Goal: Task Accomplishment & Management: Complete application form

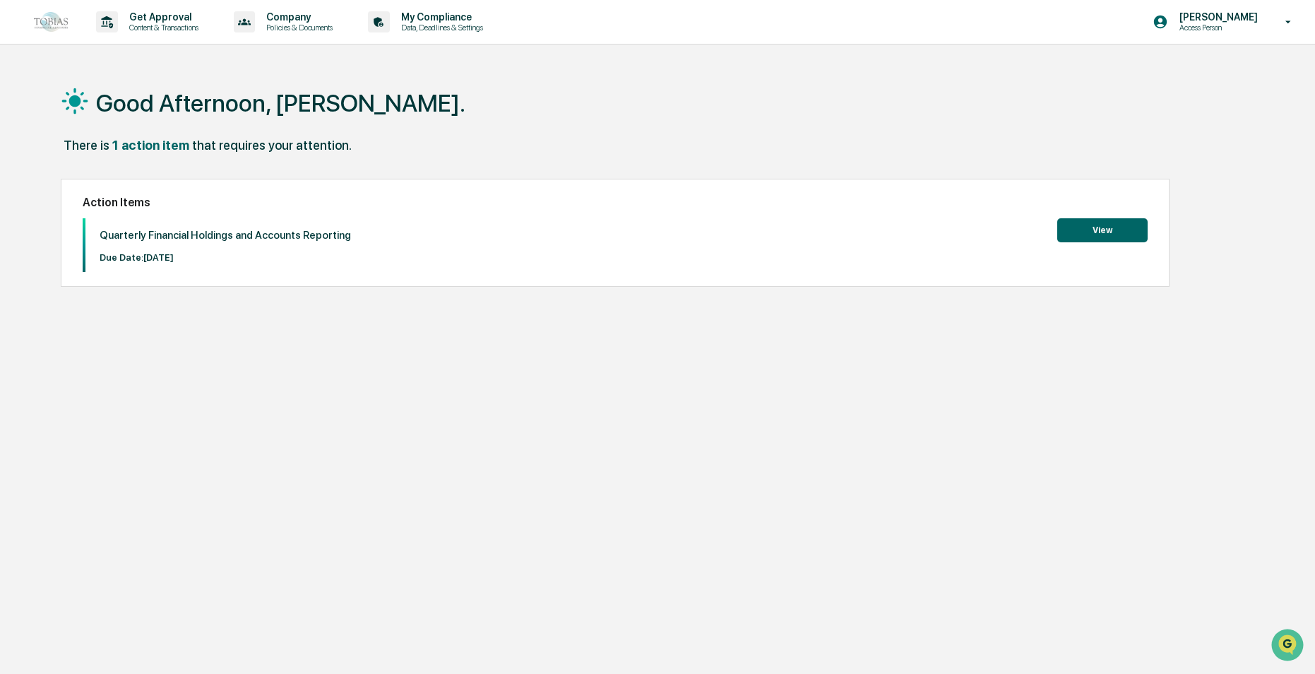
click at [1103, 230] on button "View" at bounding box center [1102, 230] width 90 height 24
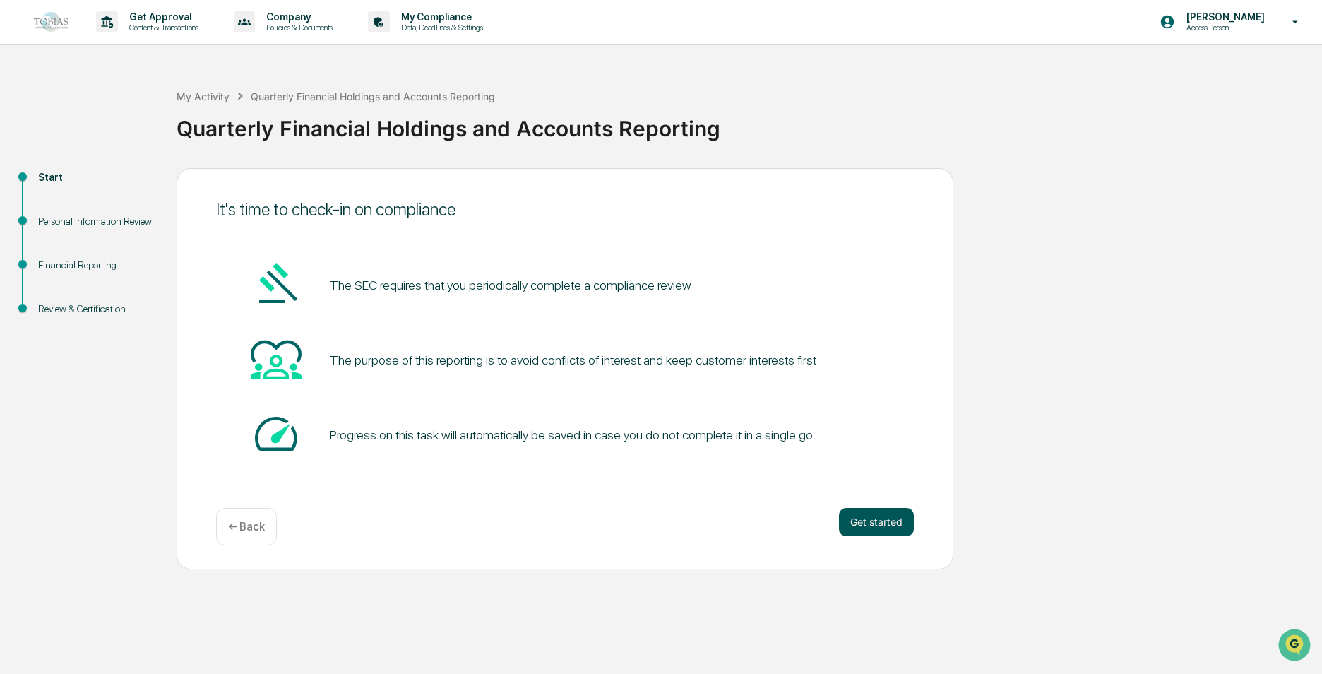
click at [886, 527] on button "Get started" at bounding box center [876, 522] width 75 height 28
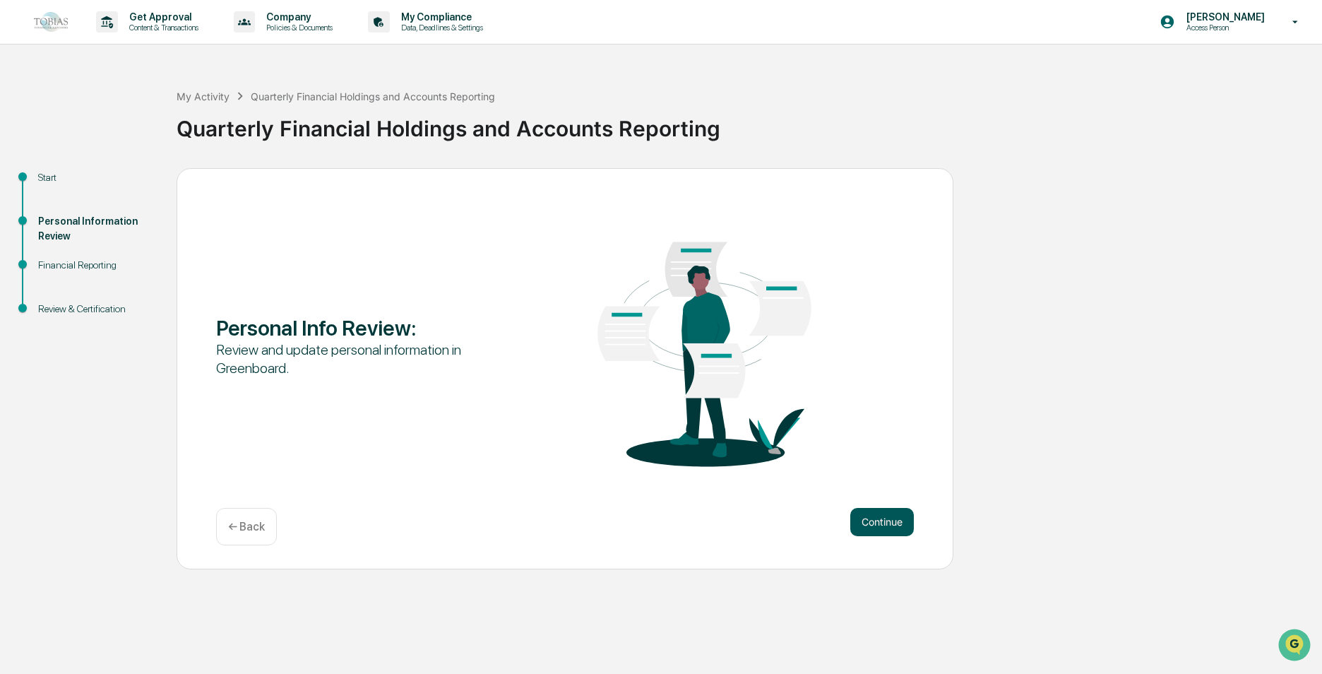
click at [891, 528] on button "Continue" at bounding box center [882, 522] width 64 height 28
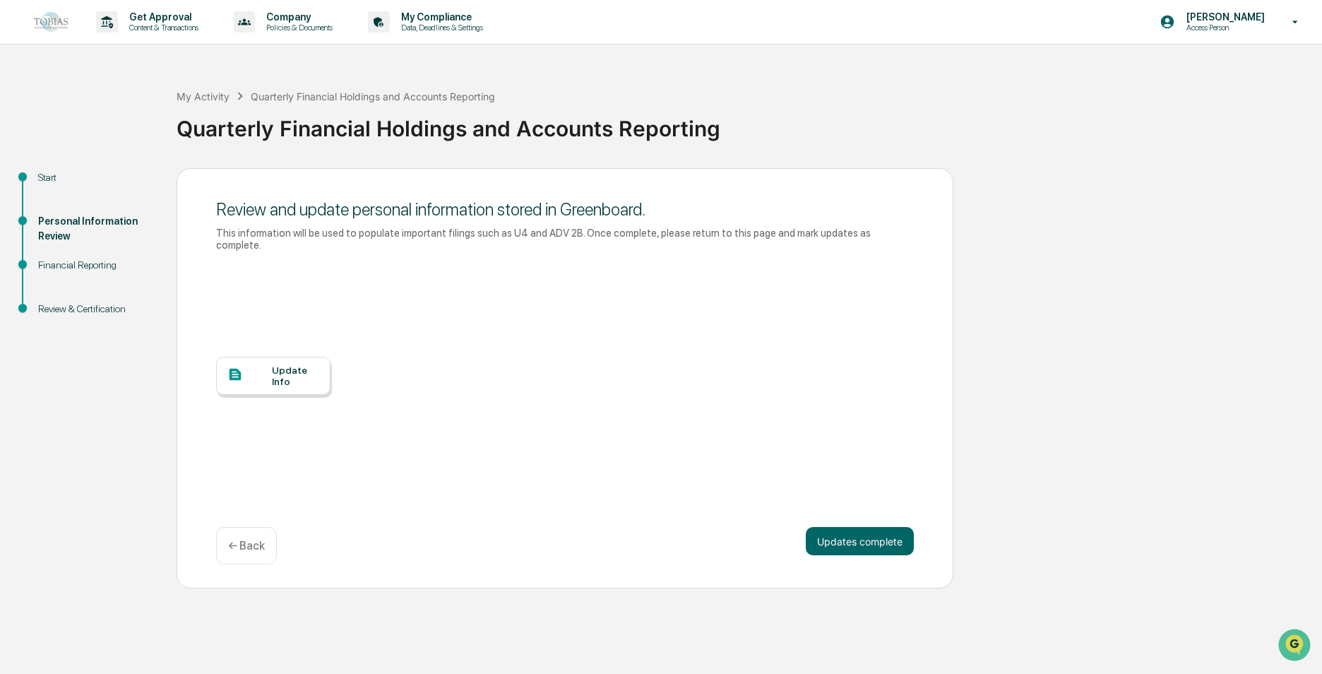
click at [272, 364] on div "Update Info" at bounding box center [295, 375] width 47 height 23
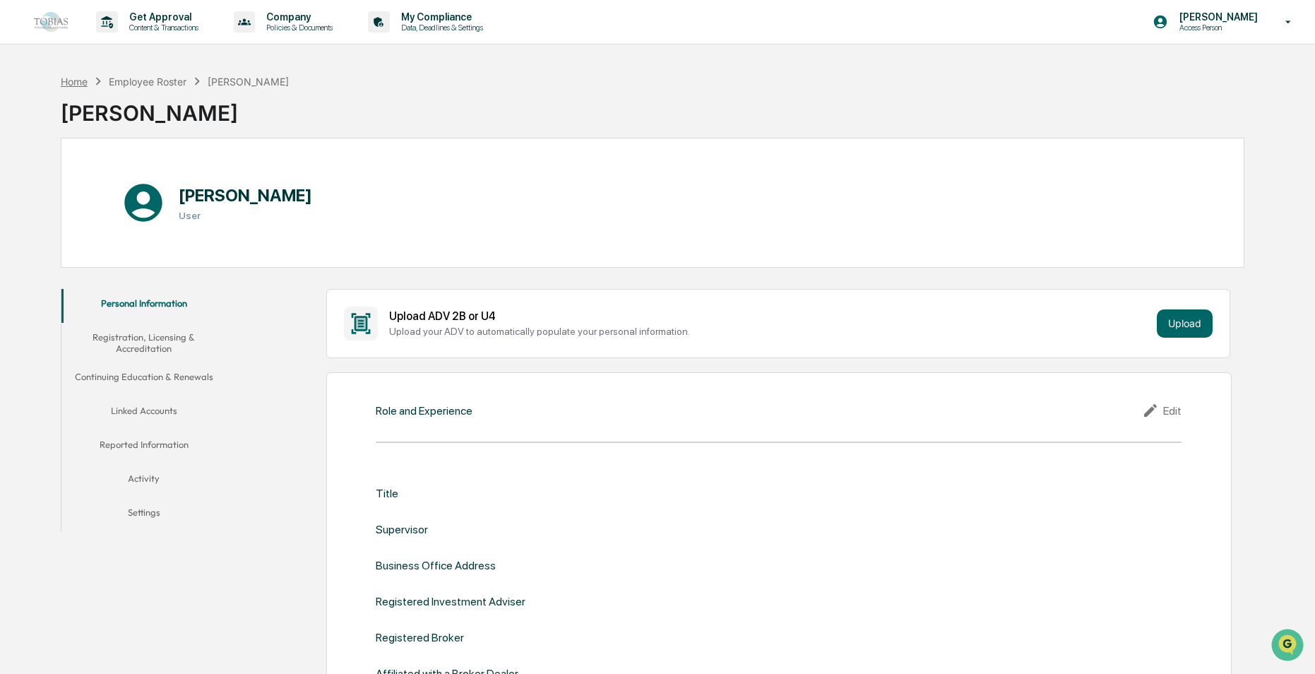
click at [65, 81] on div "Home" at bounding box center [74, 82] width 27 height 12
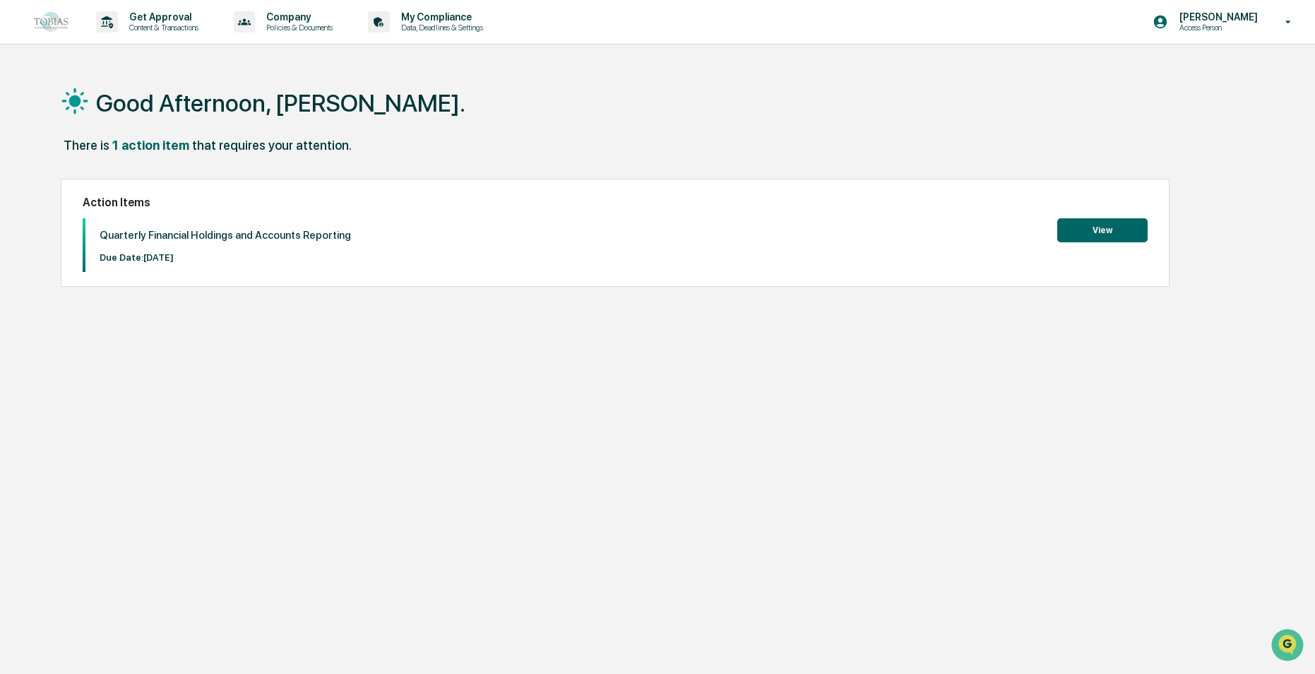
click at [1124, 236] on button "View" at bounding box center [1102, 230] width 90 height 24
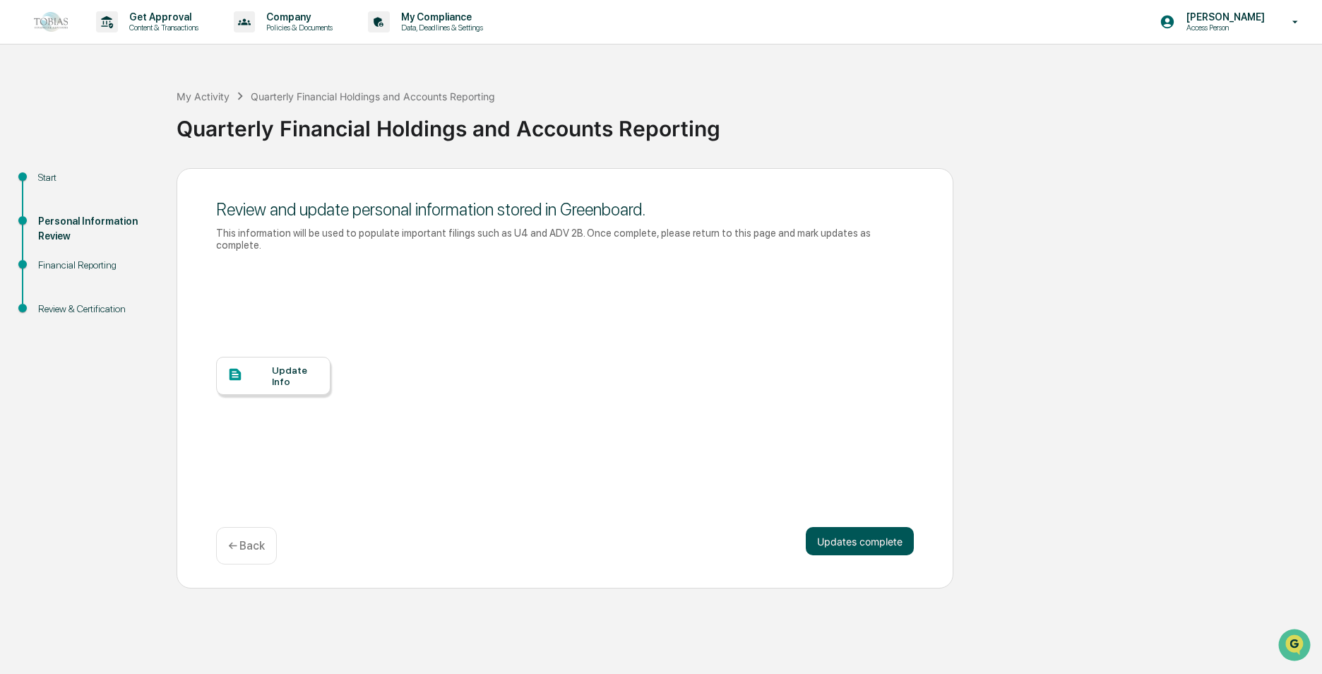
click at [877, 537] on button "Updates complete" at bounding box center [860, 541] width 108 height 28
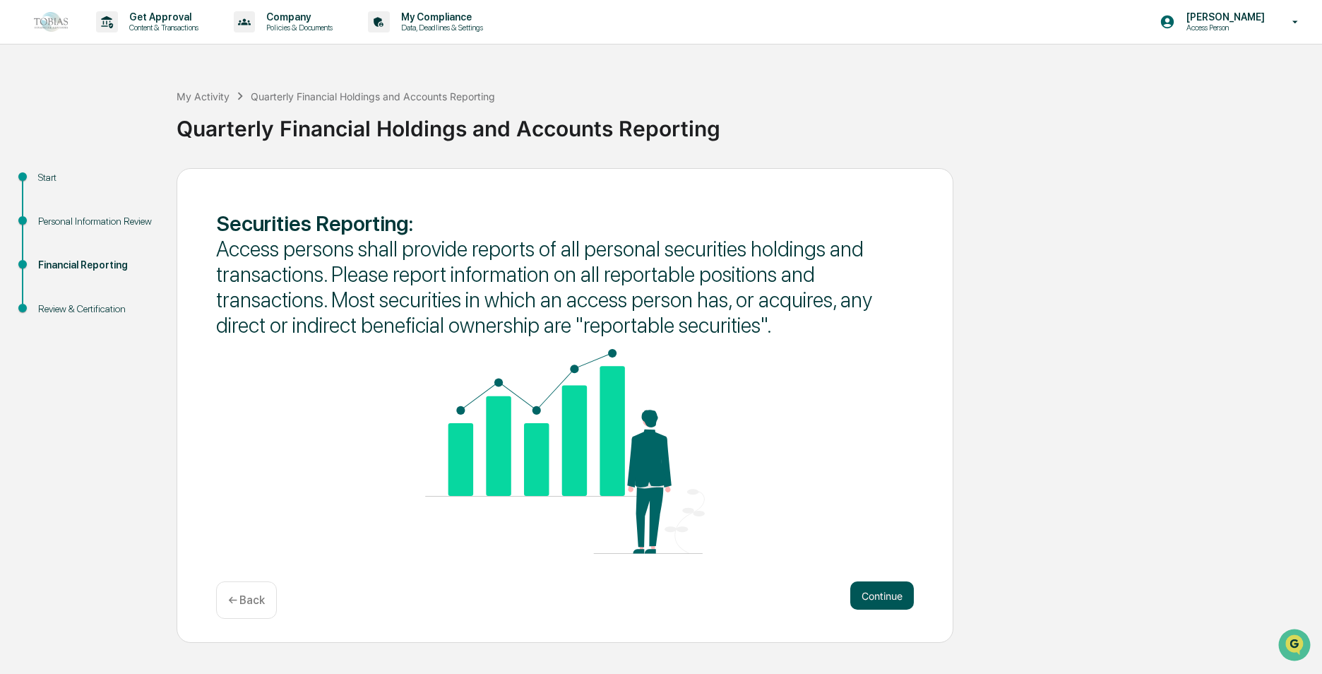
click at [893, 593] on button "Continue" at bounding box center [882, 595] width 64 height 28
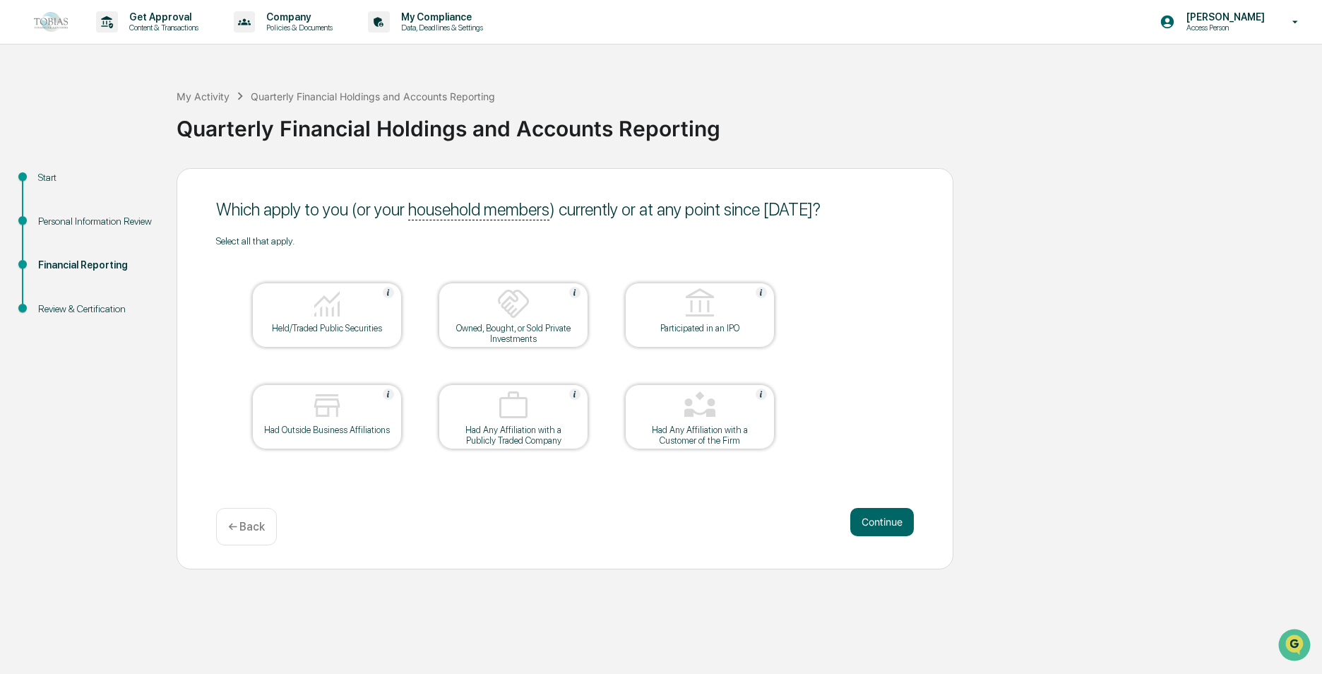
click at [331, 321] on div at bounding box center [326, 305] width 141 height 36
click at [362, 414] on div at bounding box center [326, 406] width 141 height 36
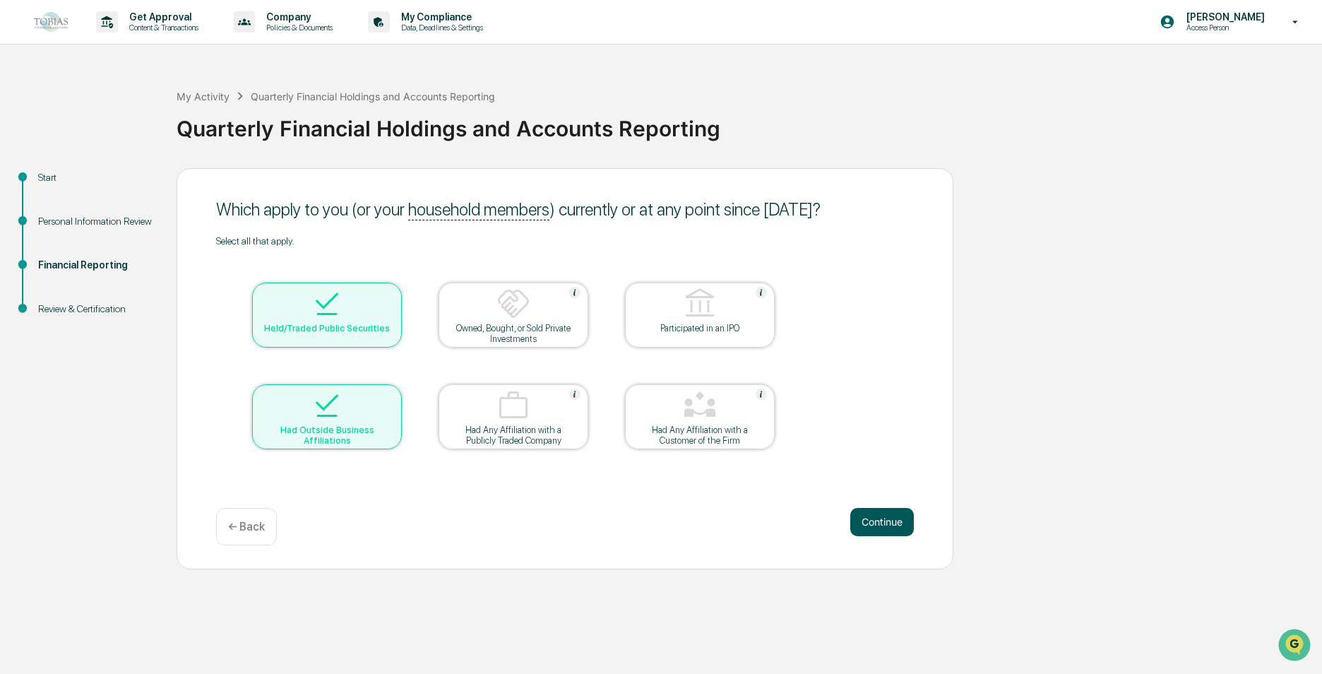
click at [896, 523] on button "Continue" at bounding box center [882, 522] width 64 height 28
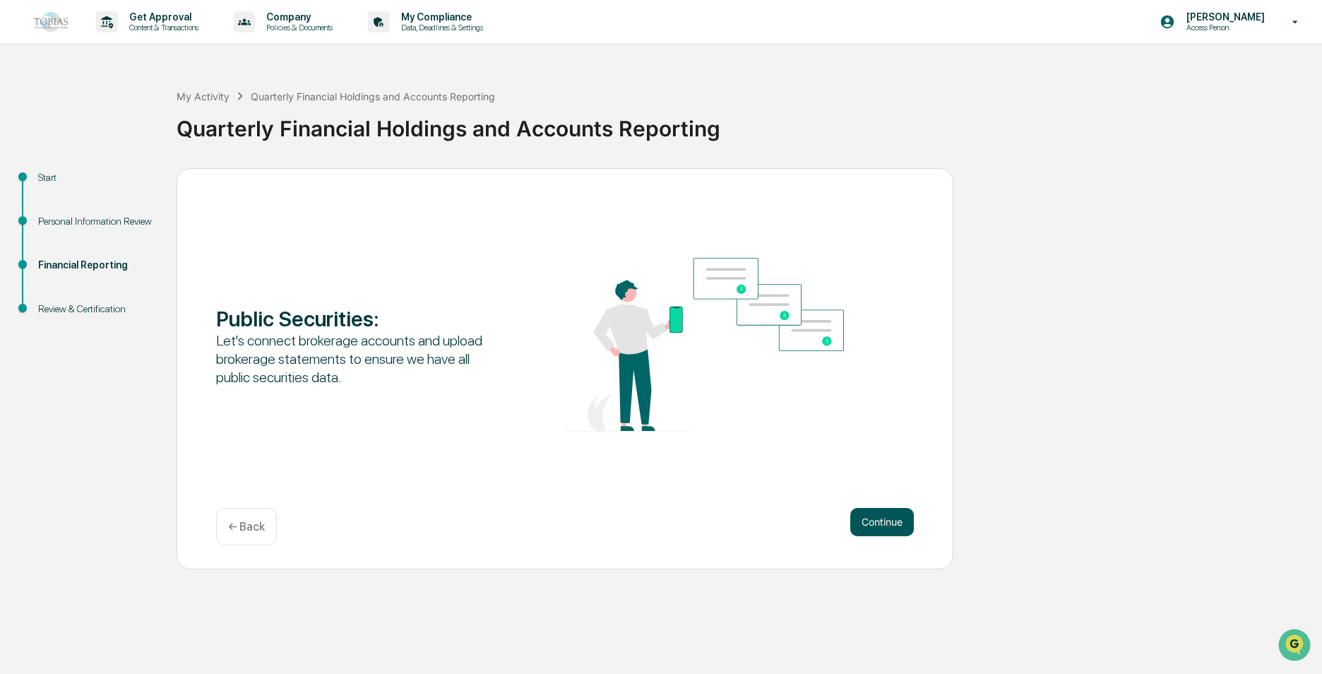
click at [893, 522] on button "Continue" at bounding box center [882, 522] width 64 height 28
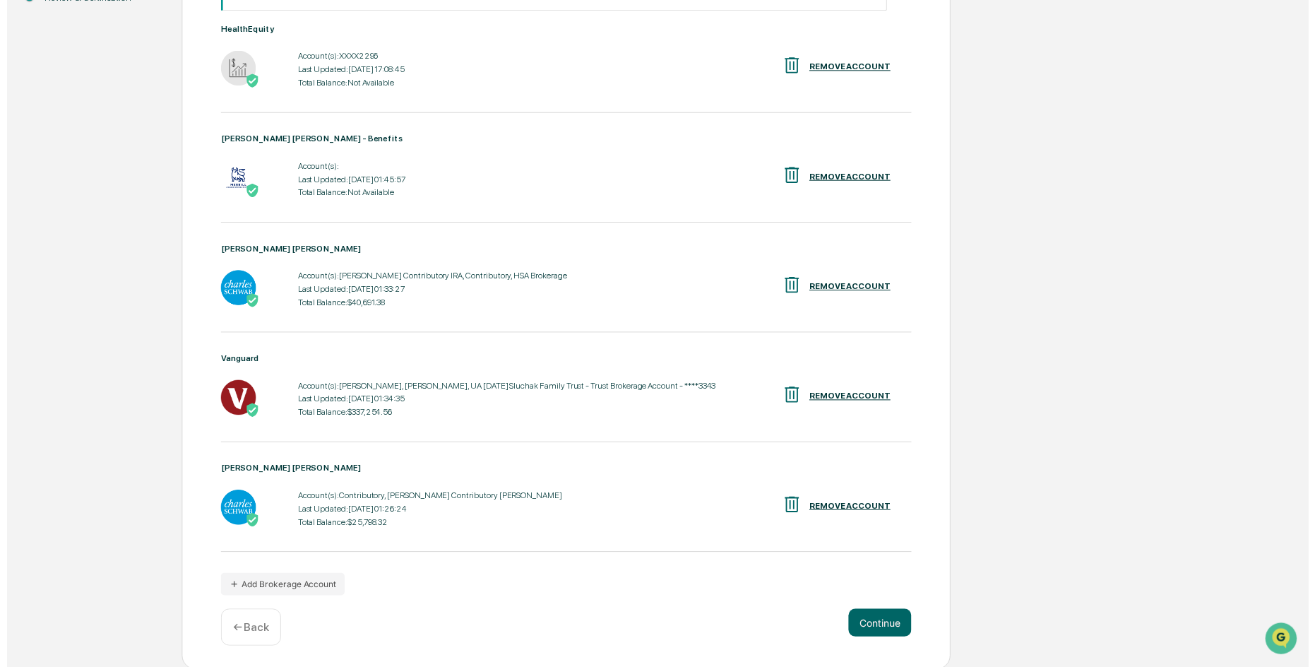
scroll to position [314, 0]
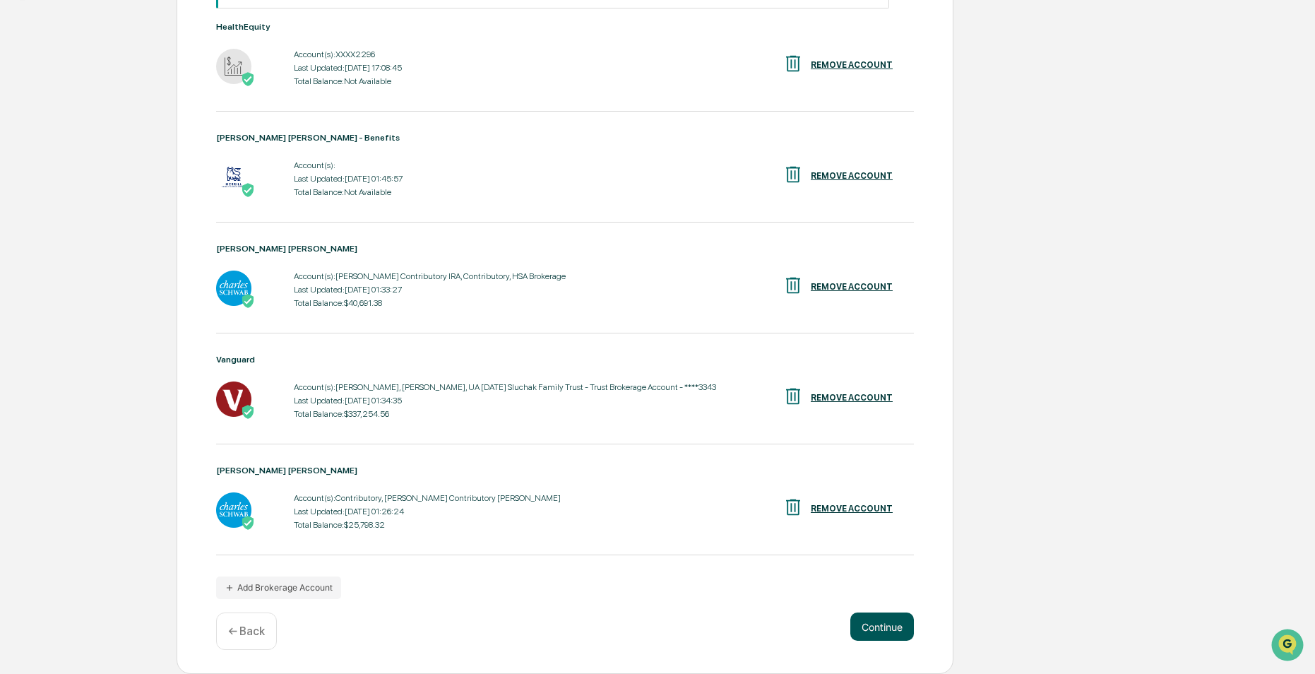
click at [883, 631] on button "Continue" at bounding box center [882, 626] width 64 height 28
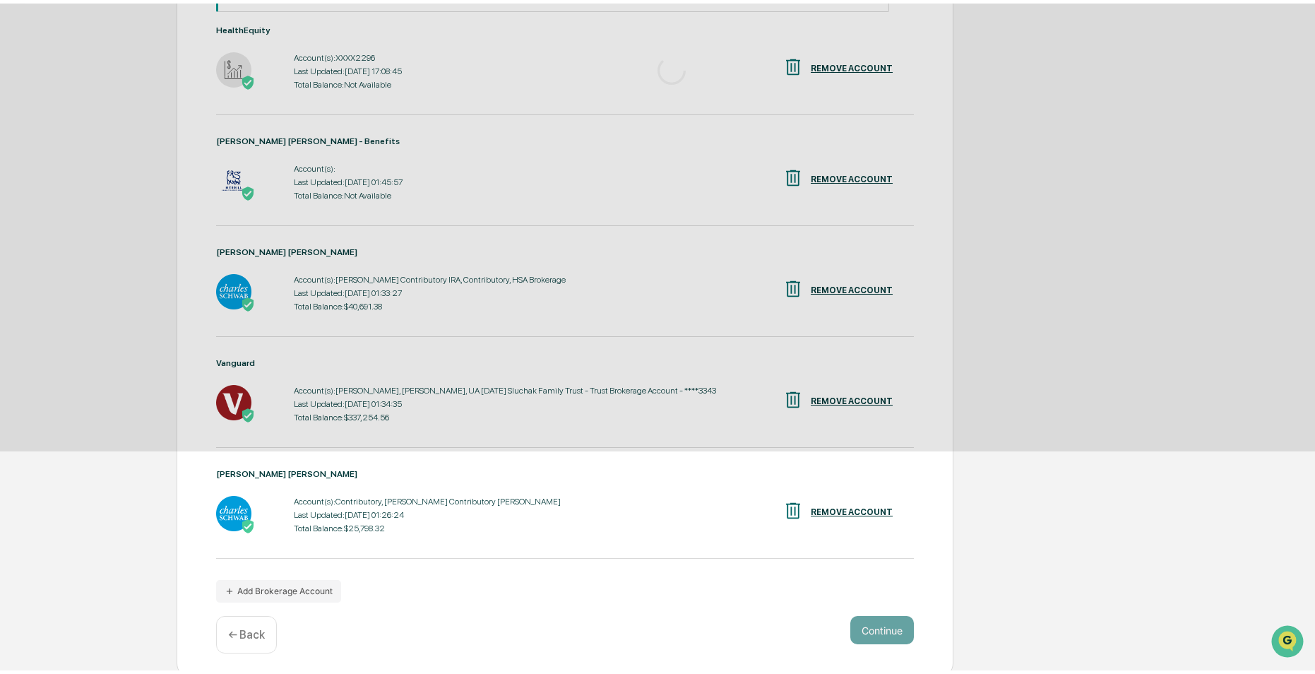
scroll to position [0, 0]
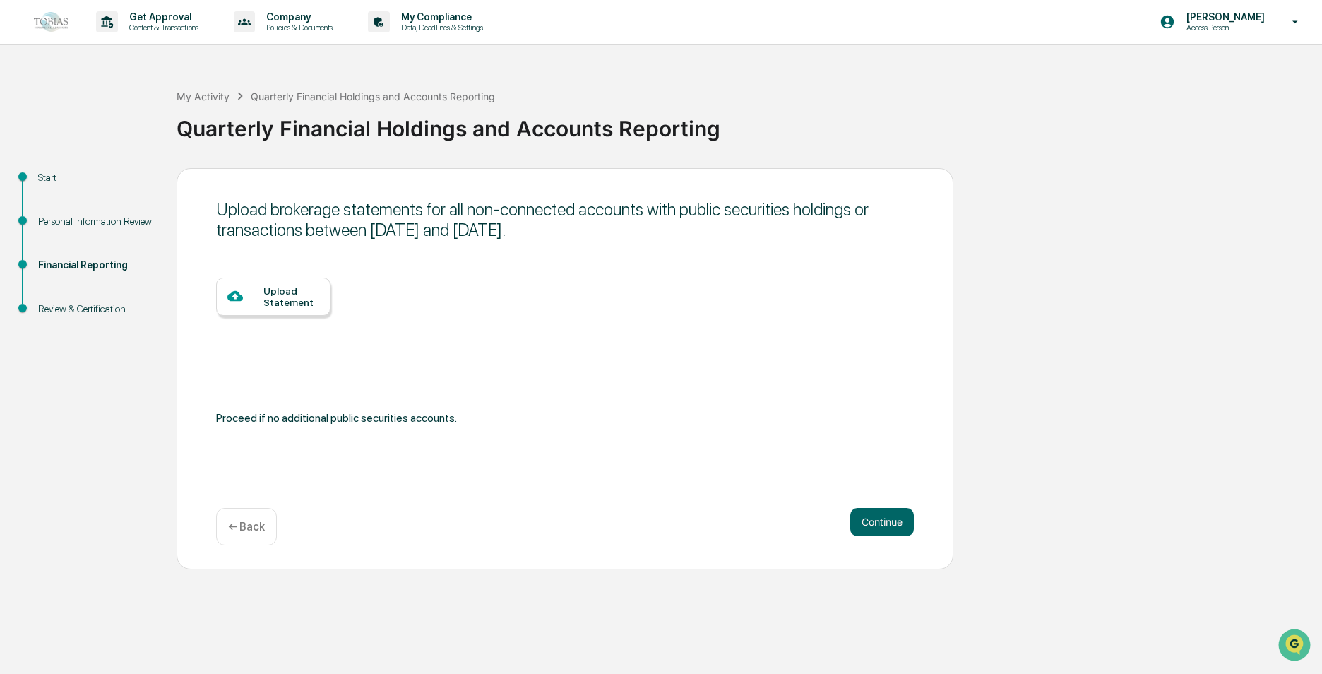
click at [242, 530] on p "← Back" at bounding box center [246, 526] width 37 height 13
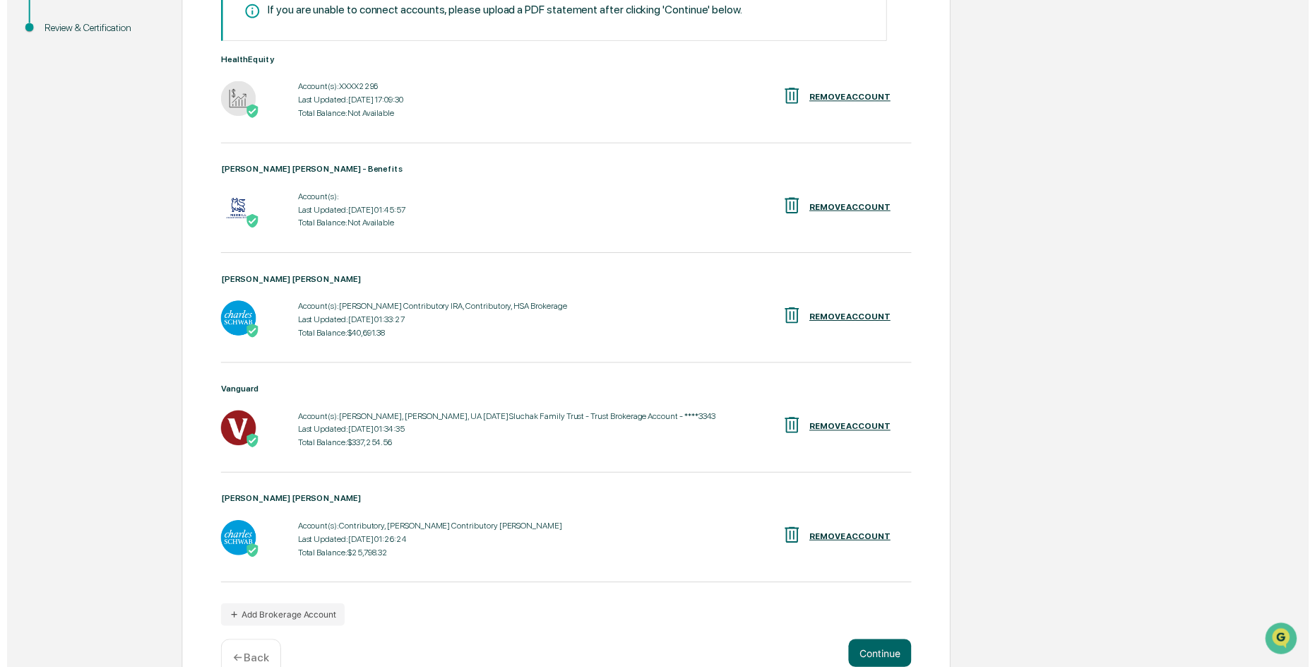
scroll to position [314, 0]
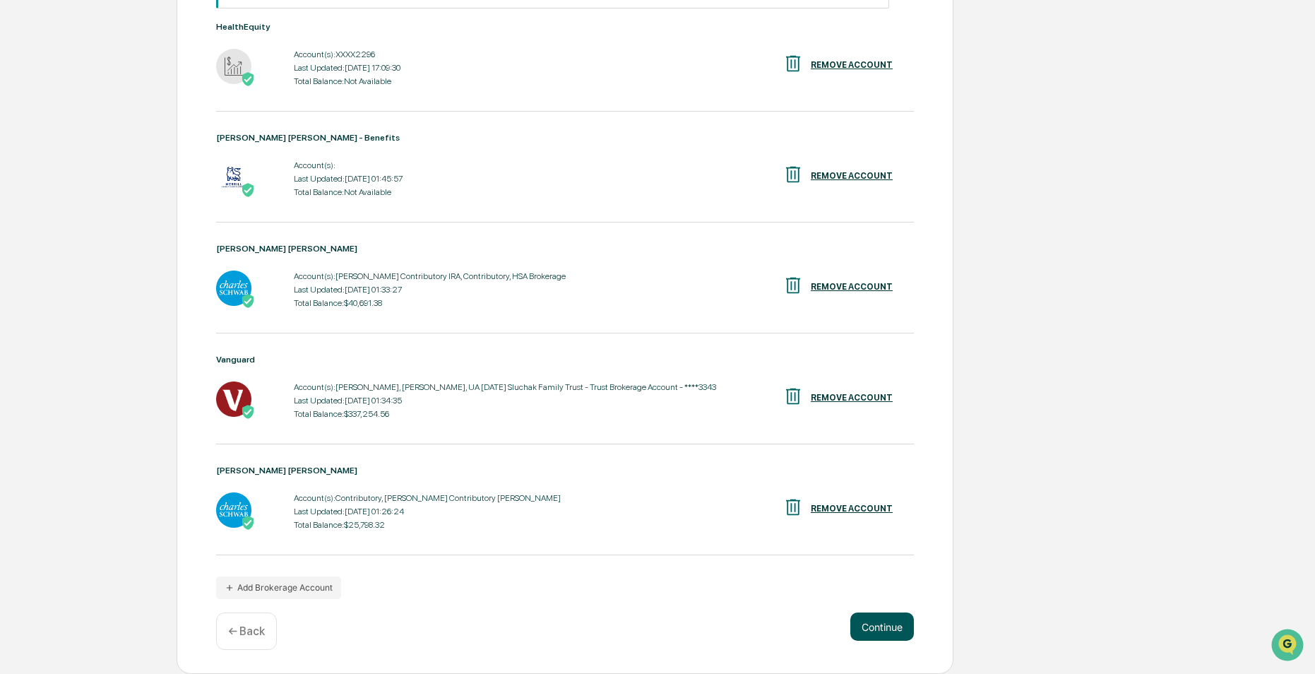
click at [899, 636] on button "Continue" at bounding box center [882, 626] width 64 height 28
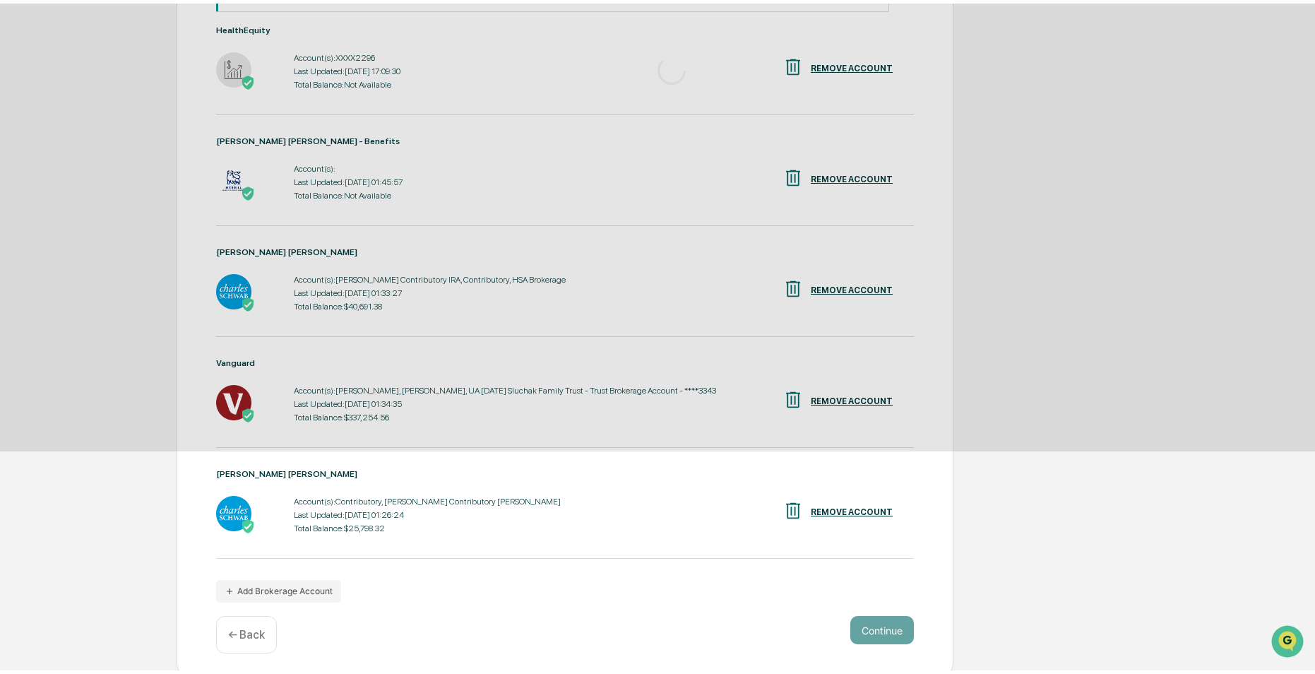
scroll to position [0, 0]
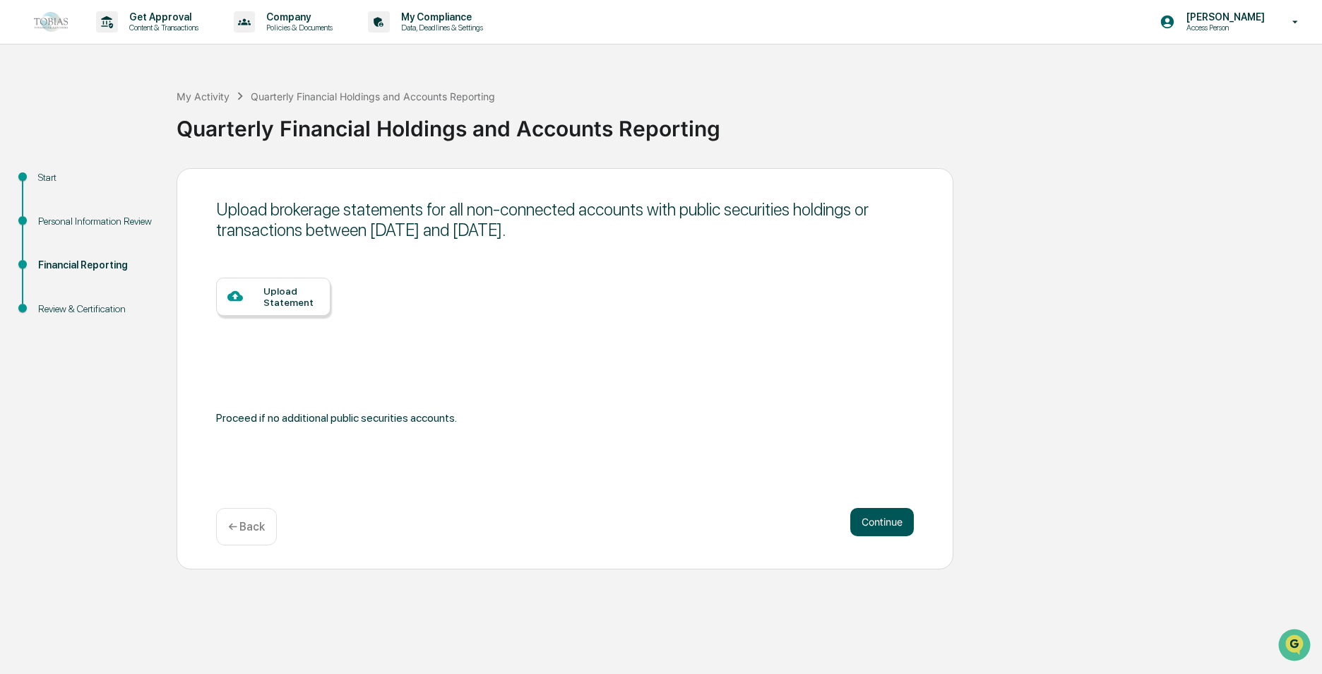
click at [868, 517] on button "Continue" at bounding box center [882, 522] width 64 height 28
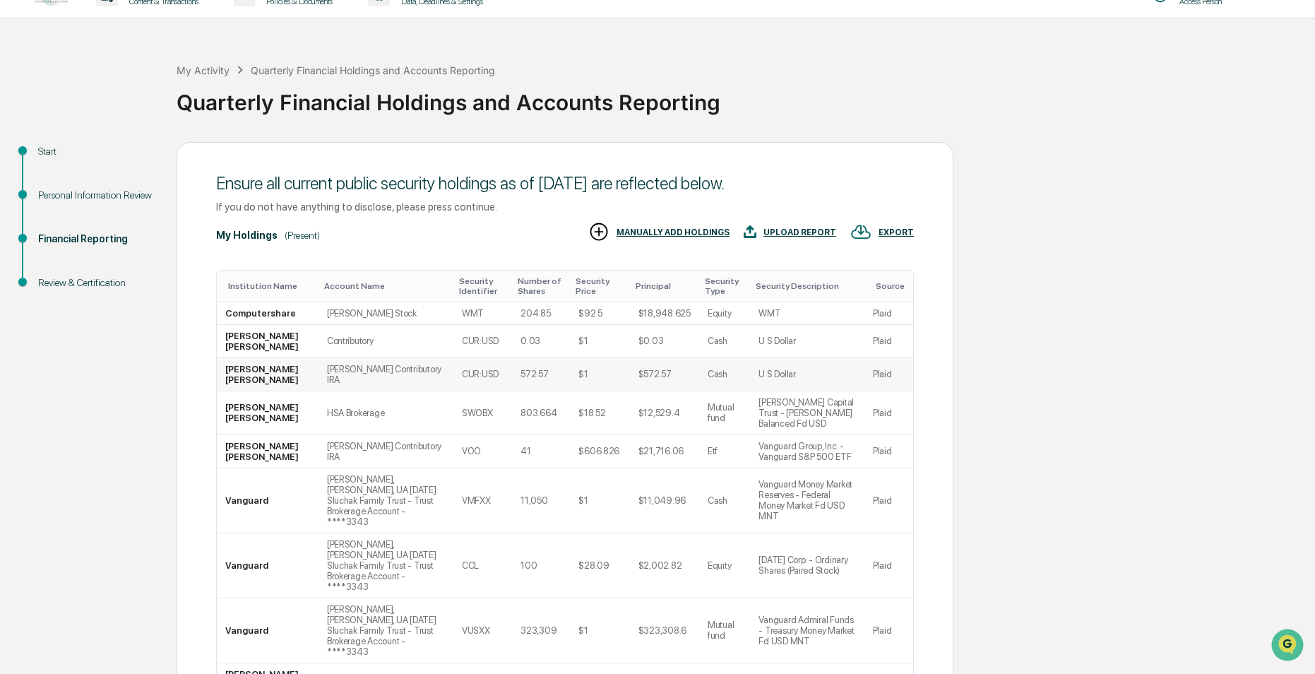
scroll to position [71, 0]
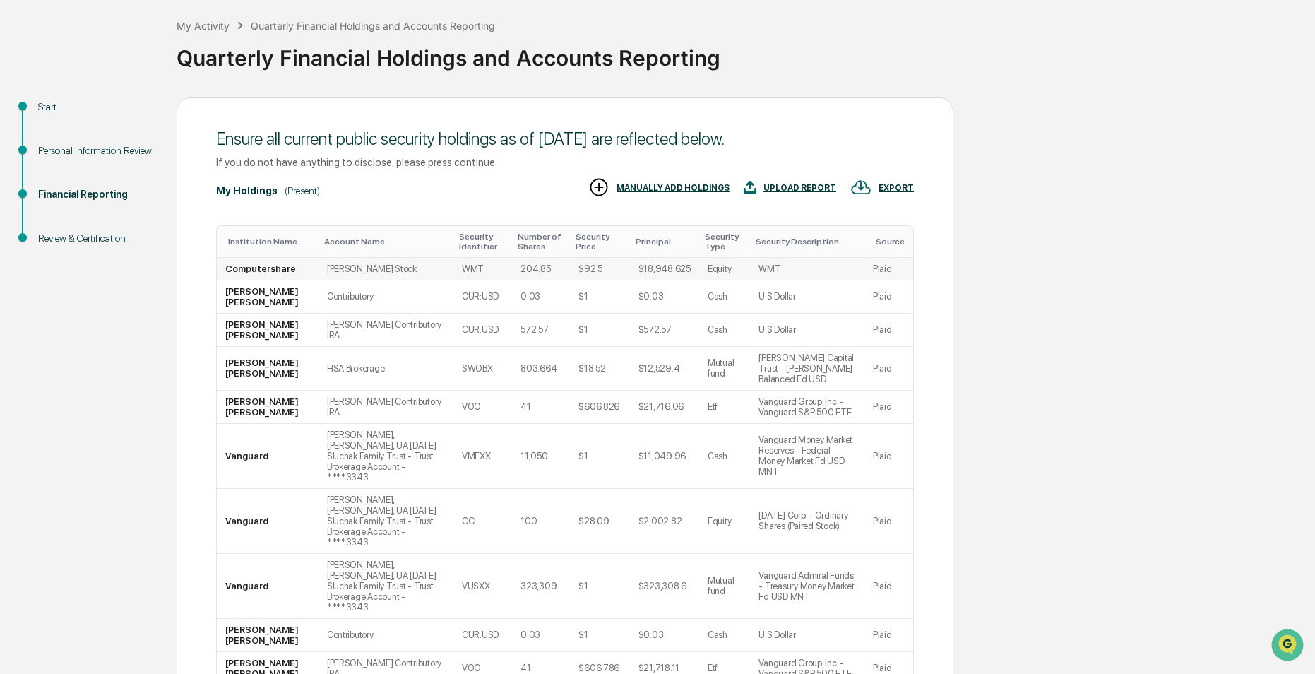
click at [658, 271] on td "$18,948.625" at bounding box center [664, 269] width 69 height 23
click at [672, 270] on td "$18,948.625" at bounding box center [664, 269] width 69 height 23
drag, startPoint x: 672, startPoint y: 270, endPoint x: 657, endPoint y: 265, distance: 15.6
click at [650, 263] on td "$18,948.625" at bounding box center [664, 269] width 69 height 23
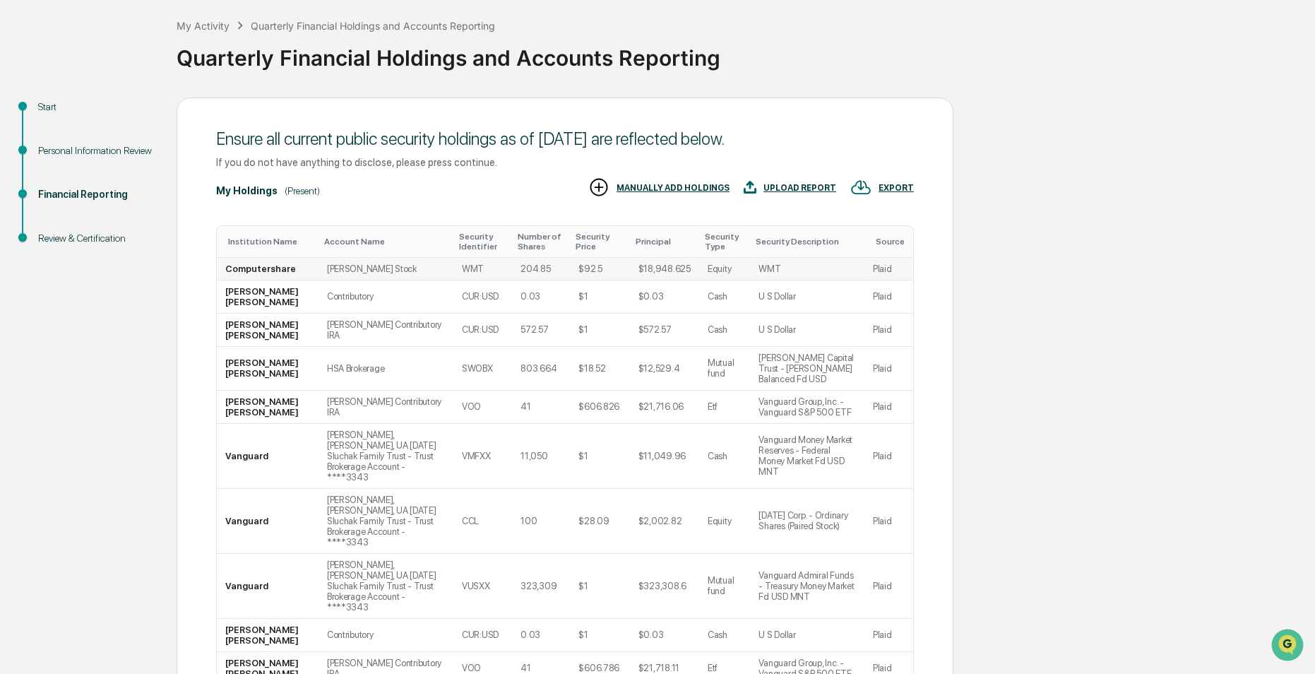
click at [885, 266] on td "Plaid" at bounding box center [889, 269] width 49 height 23
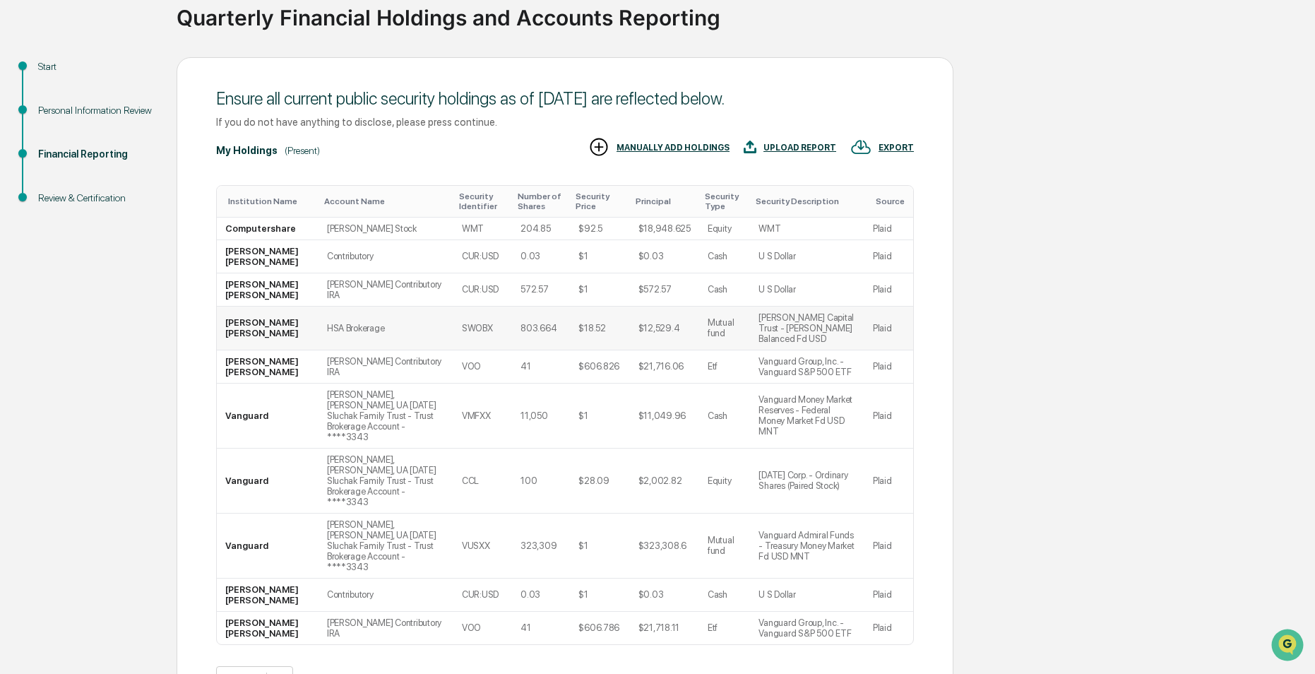
scroll to position [131, 0]
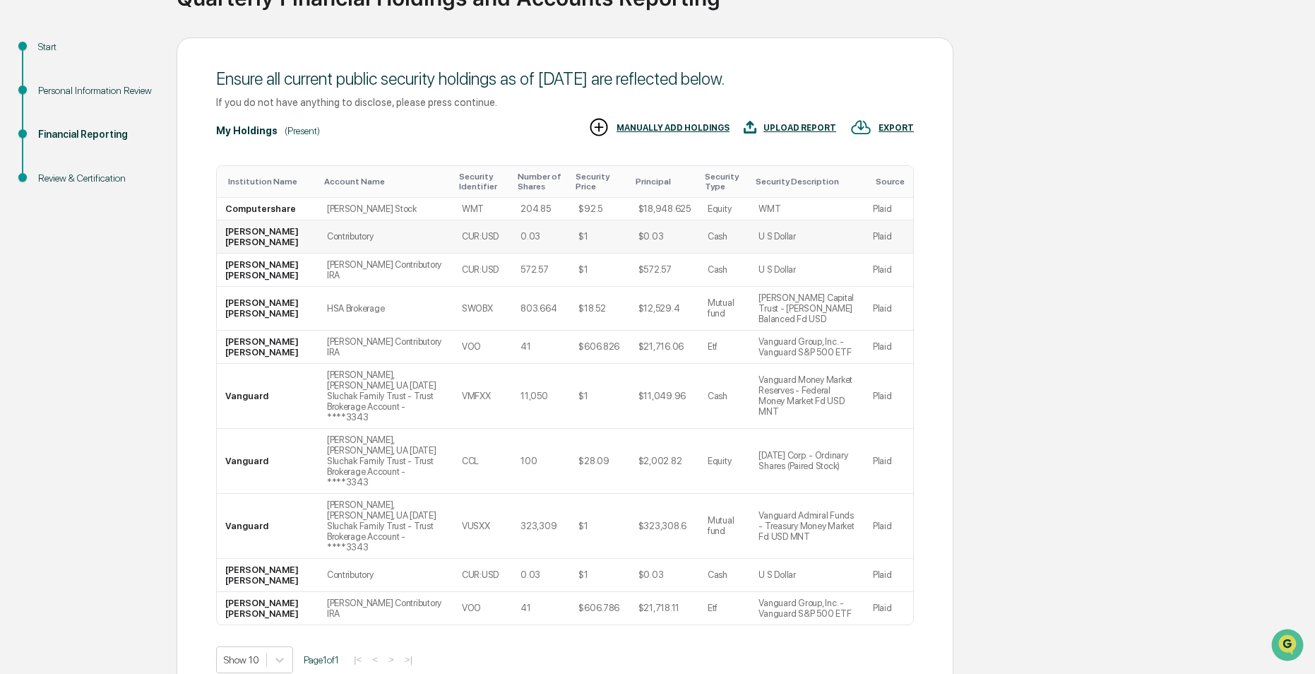
click at [244, 232] on td "[PERSON_NAME] [PERSON_NAME]" at bounding box center [268, 236] width 102 height 33
click at [242, 200] on td "Computershare" at bounding box center [268, 209] width 102 height 23
click at [242, 201] on td "Computershare" at bounding box center [268, 209] width 102 height 23
drag, startPoint x: 242, startPoint y: 201, endPoint x: 342, endPoint y: 207, distance: 99.8
click at [342, 207] on td "[PERSON_NAME] Stock" at bounding box center [386, 209] width 135 height 23
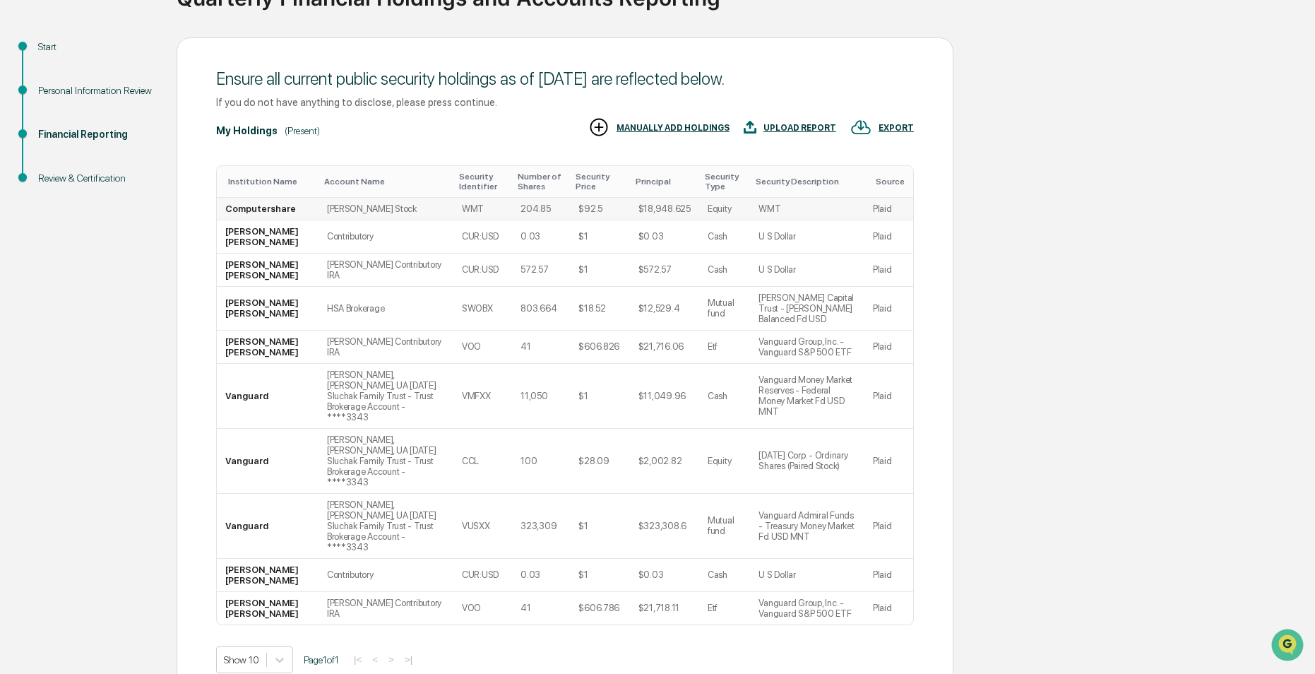
drag, startPoint x: 342, startPoint y: 207, endPoint x: 502, endPoint y: 206, distance: 160.3
click at [502, 206] on td "WMT" at bounding box center [482, 209] width 59 height 23
drag, startPoint x: 854, startPoint y: 204, endPoint x: 757, endPoint y: 207, distance: 96.8
click at [757, 206] on td "WMT" at bounding box center [807, 209] width 114 height 23
click at [657, 131] on div "MANUALLY ADD HOLDINGS" at bounding box center [673, 128] width 113 height 10
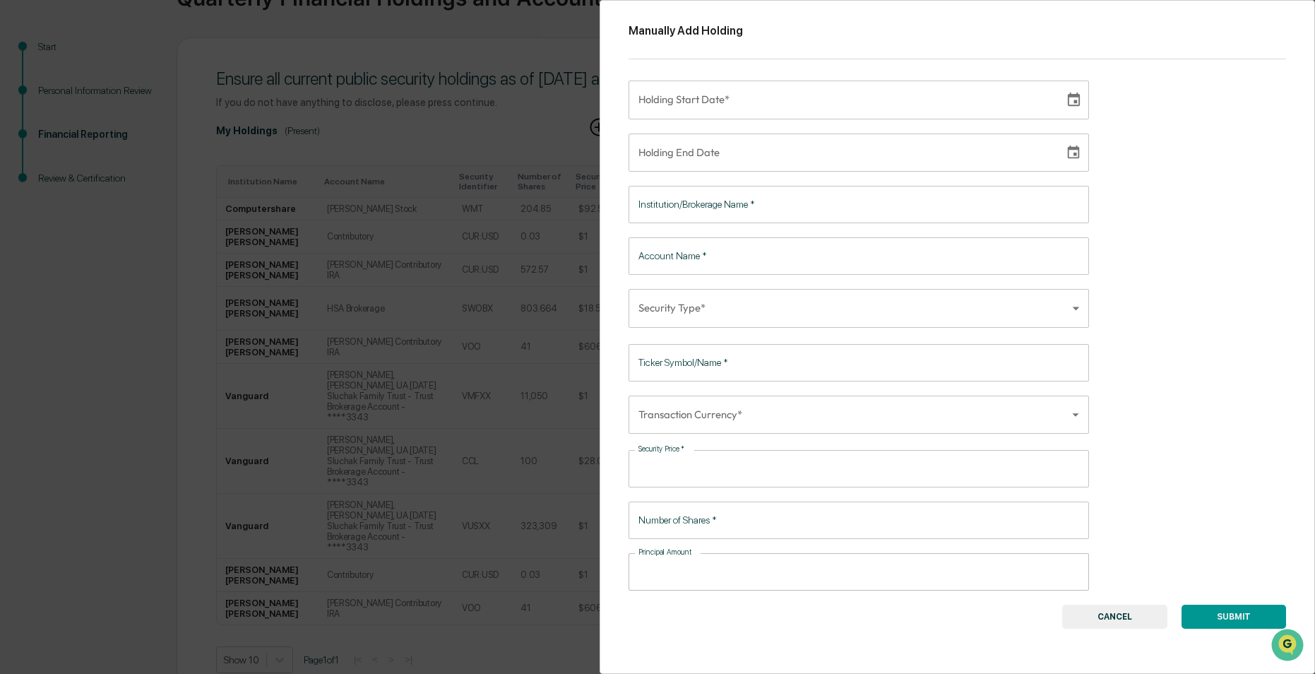
click at [1123, 625] on button "CANCEL" at bounding box center [1114, 617] width 105 height 24
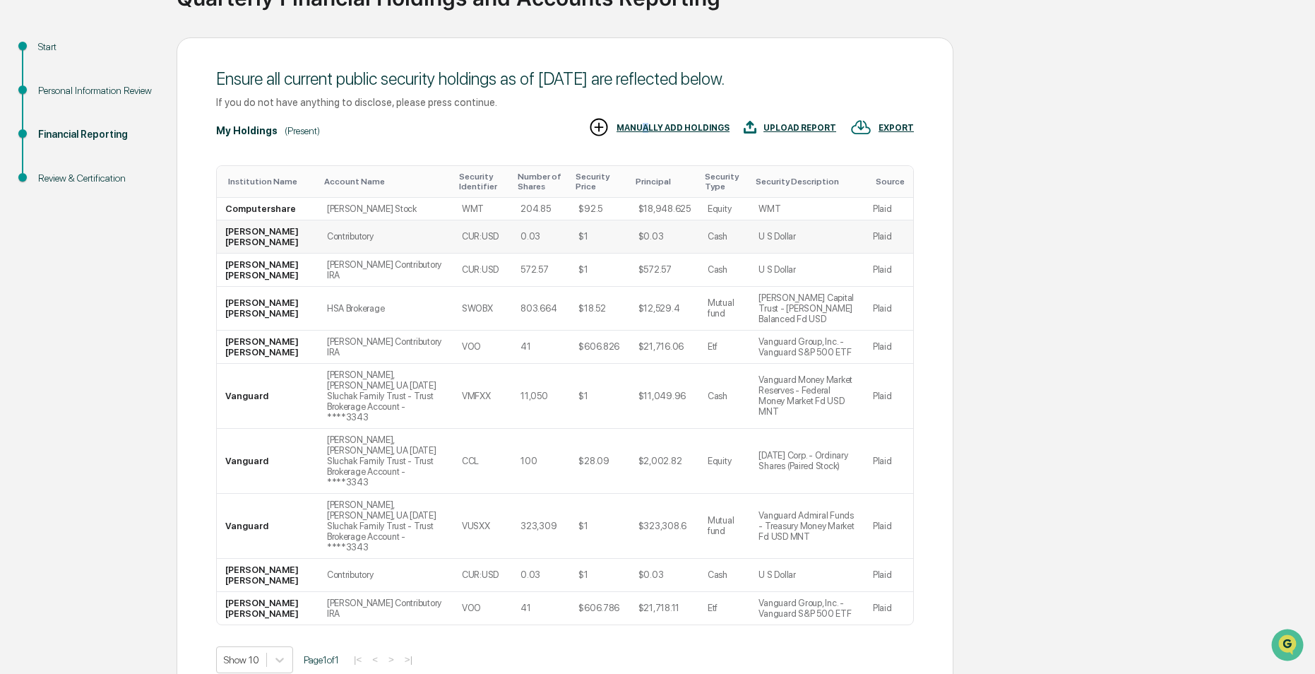
scroll to position [60, 0]
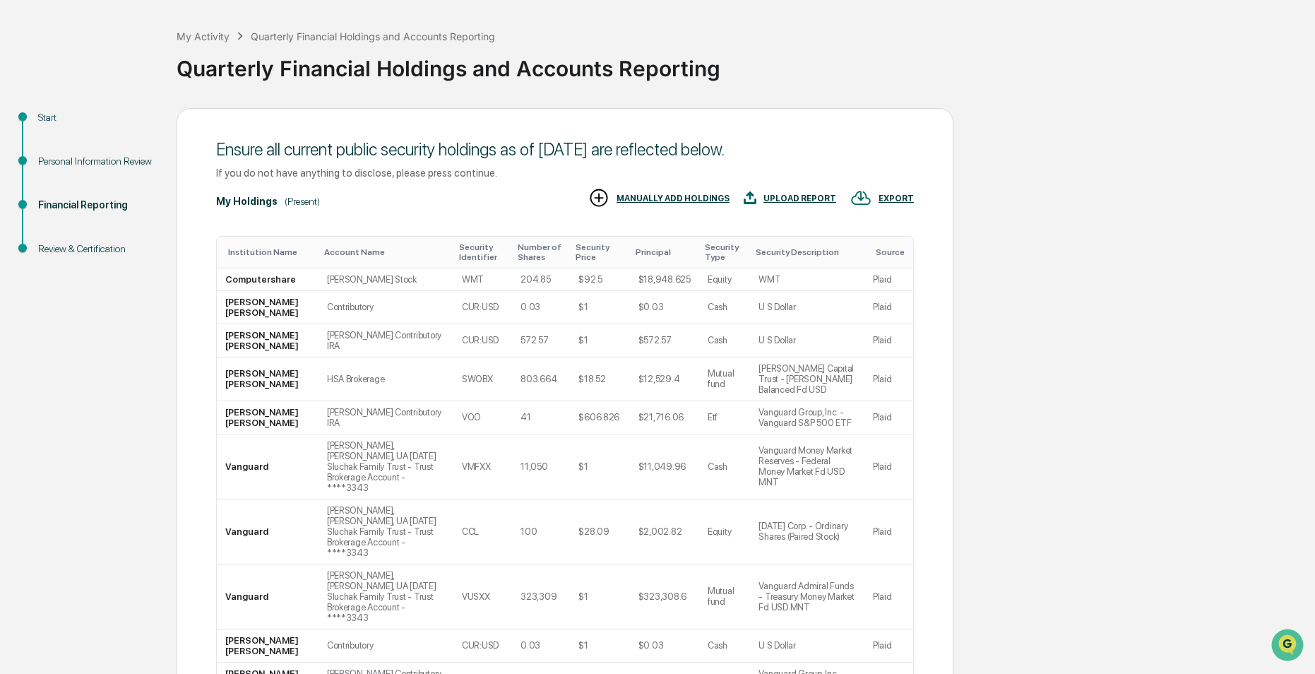
click at [464, 201] on div "My Holdings (Present) EXPORT UPLOAD REPORT MANUALLY ADD HOLDINGS" at bounding box center [565, 201] width 698 height 29
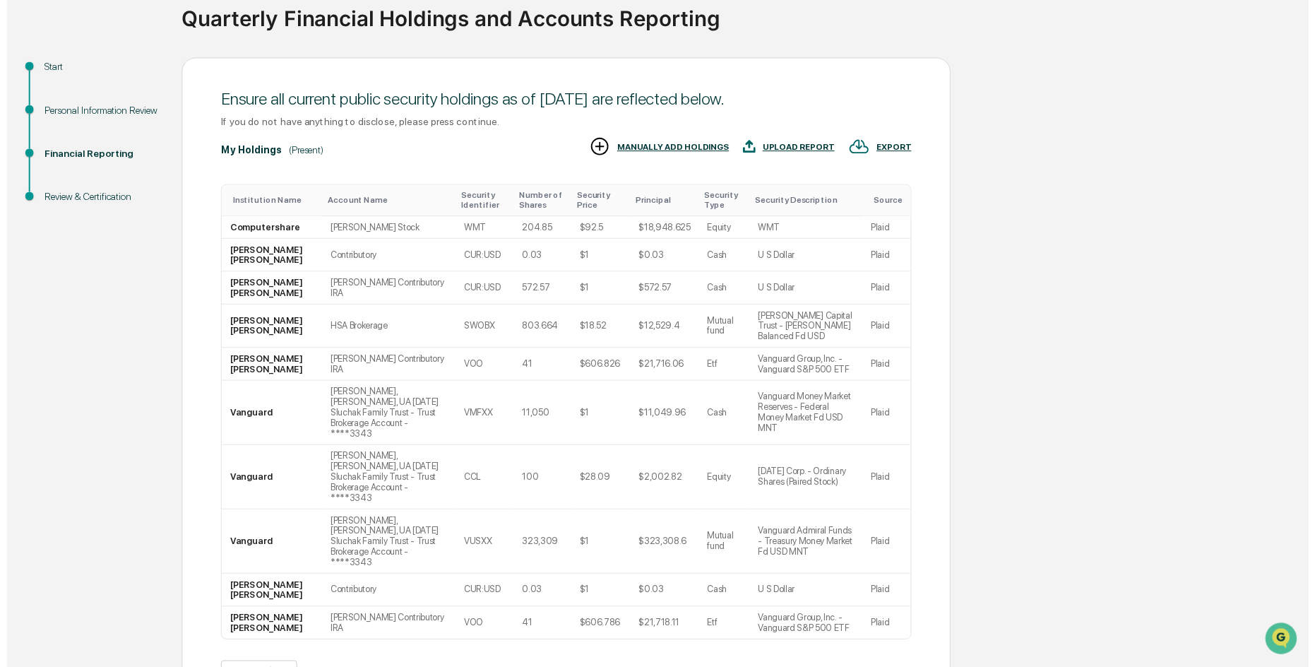
scroll to position [131, 0]
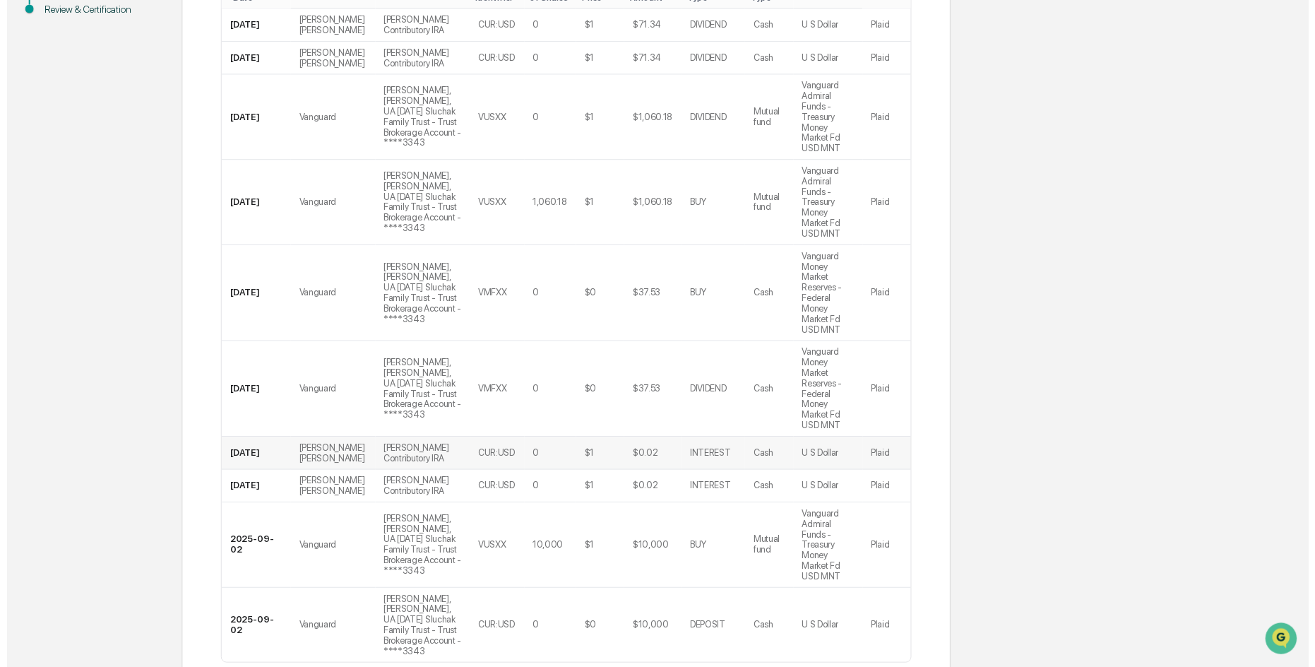
scroll to position [300, 0]
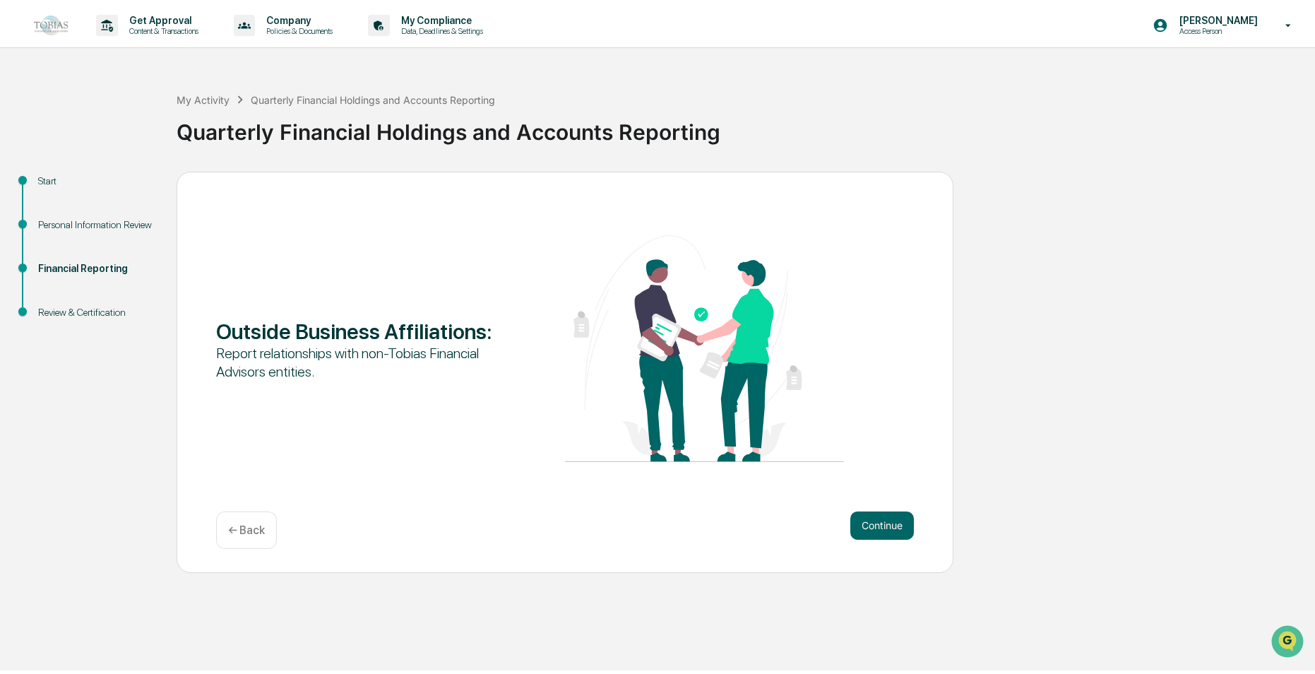
scroll to position [0, 0]
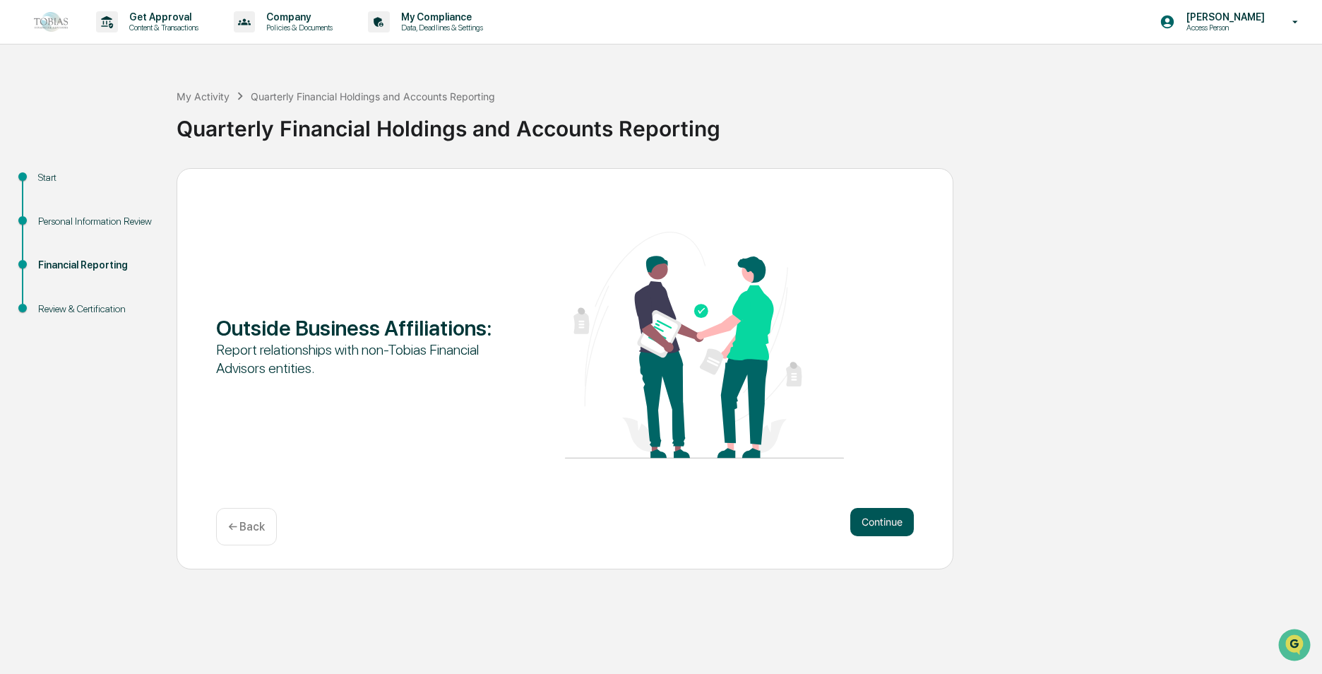
click at [876, 518] on button "Continue" at bounding box center [882, 522] width 64 height 28
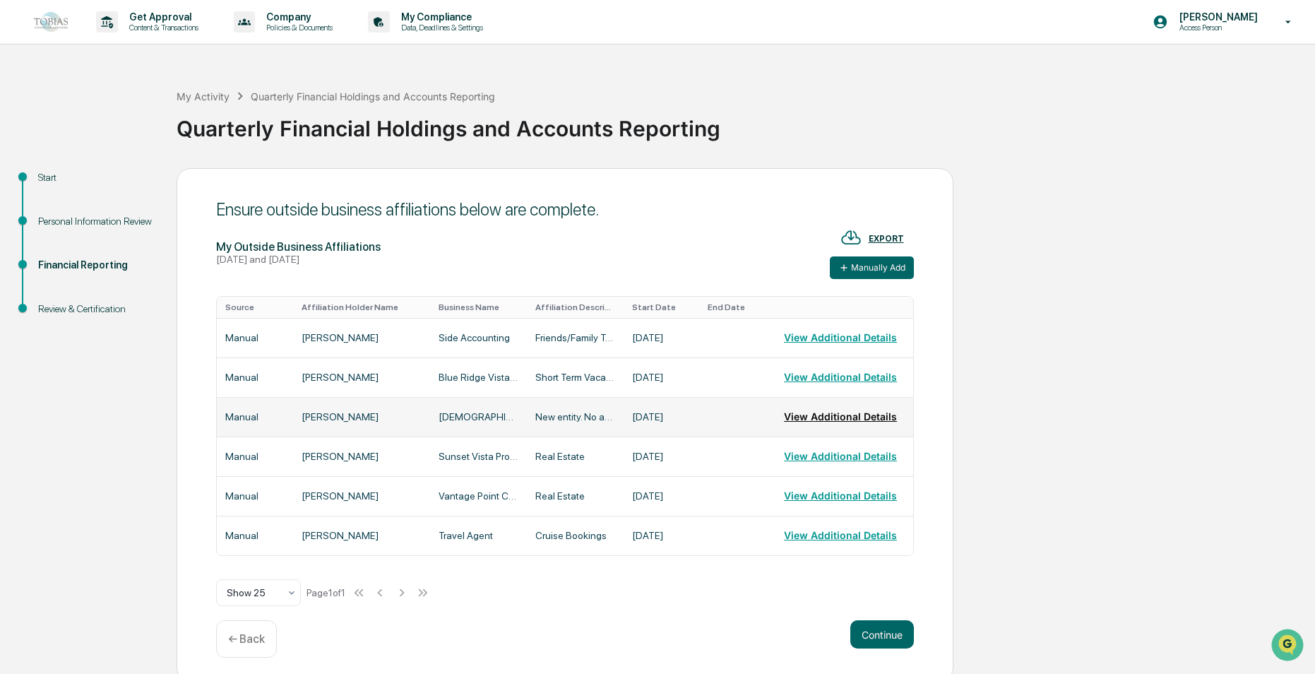
click at [804, 417] on button "View Additional Details" at bounding box center [840, 417] width 113 height 28
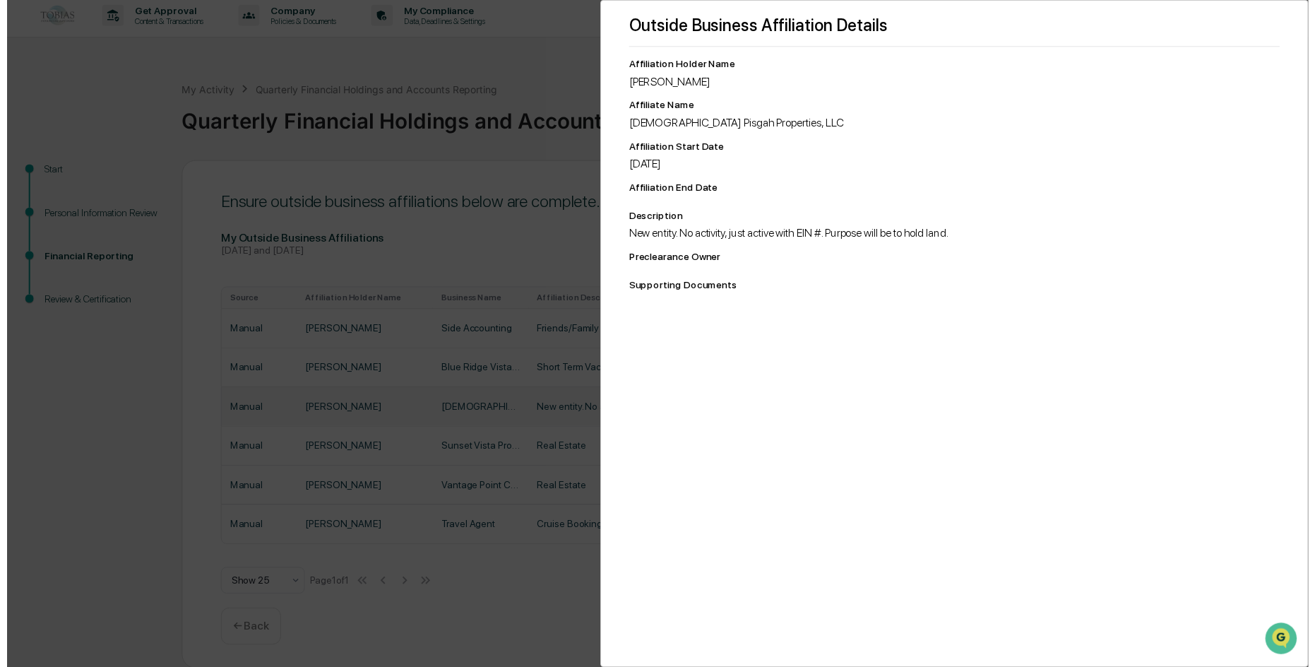
scroll to position [8, 0]
click at [551, 57] on div "Outside Business Affiliation Details Affiliation Holder Name [PERSON_NAME] Affi…" at bounding box center [657, 337] width 1315 height 674
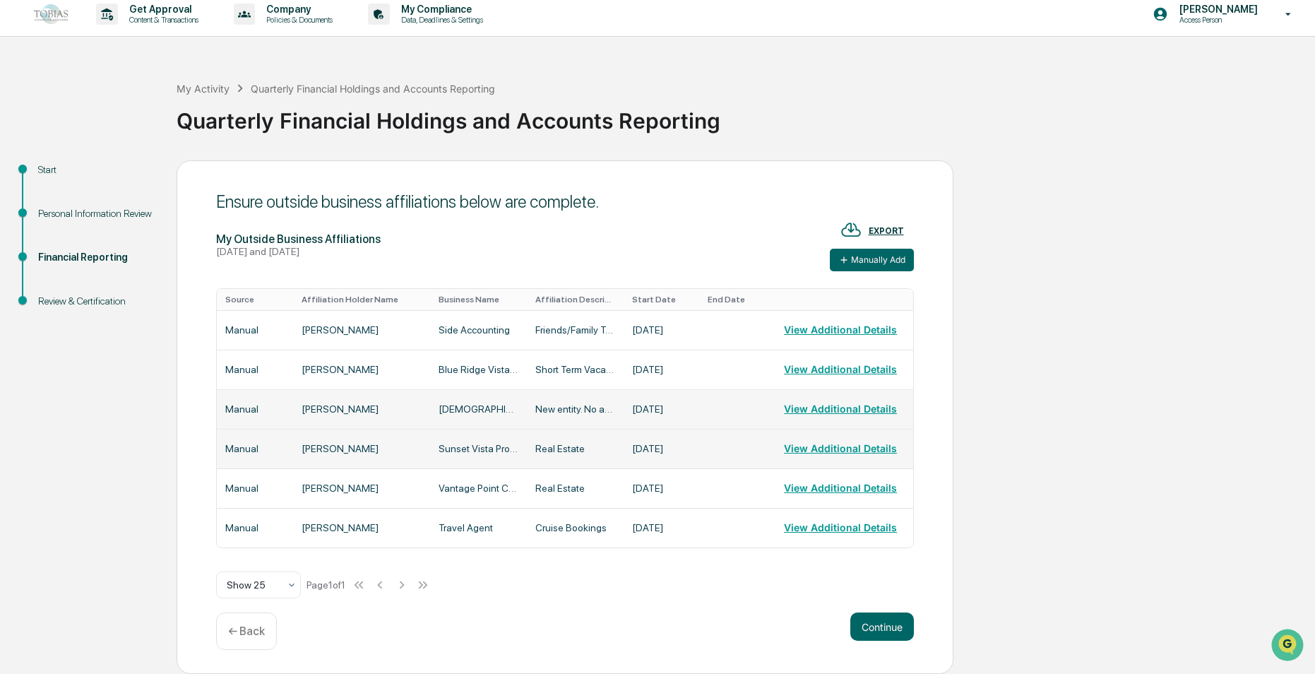
click at [773, 447] on td at bounding box center [737, 449] width 76 height 40
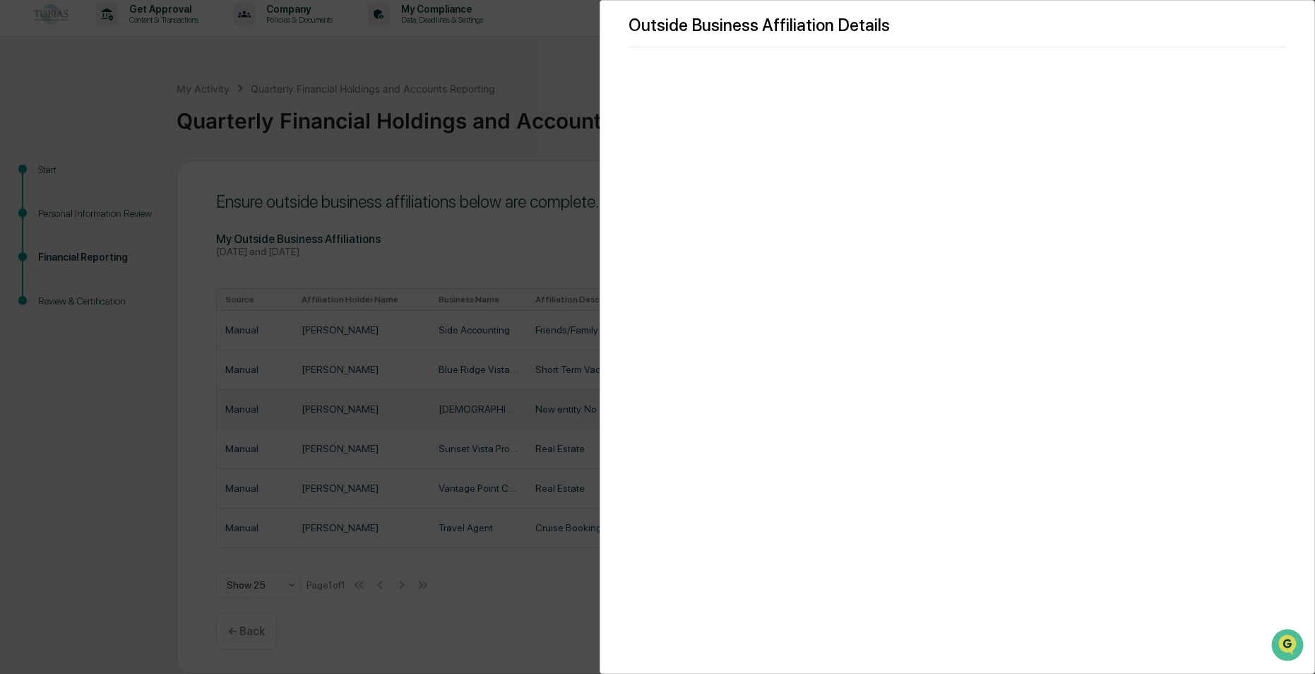
click at [501, 251] on div "Outside Business Affiliation Details" at bounding box center [657, 337] width 1315 height 674
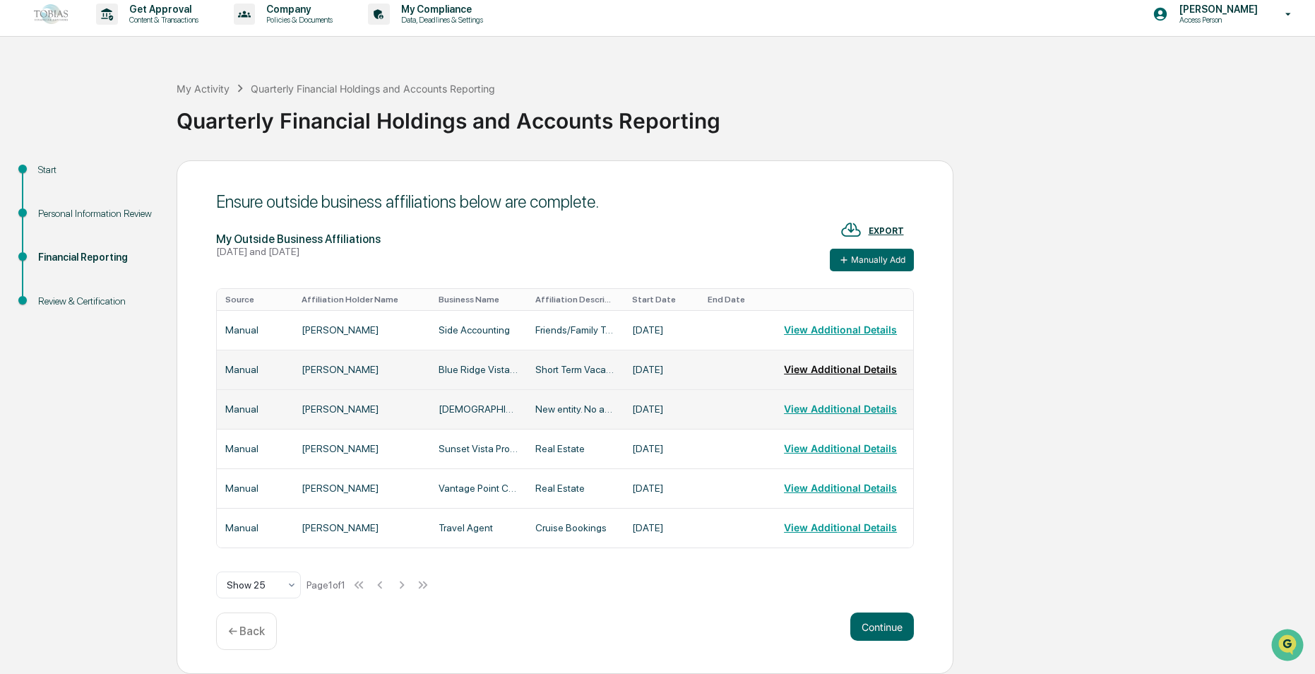
click at [802, 369] on button "View Additional Details" at bounding box center [840, 369] width 113 height 28
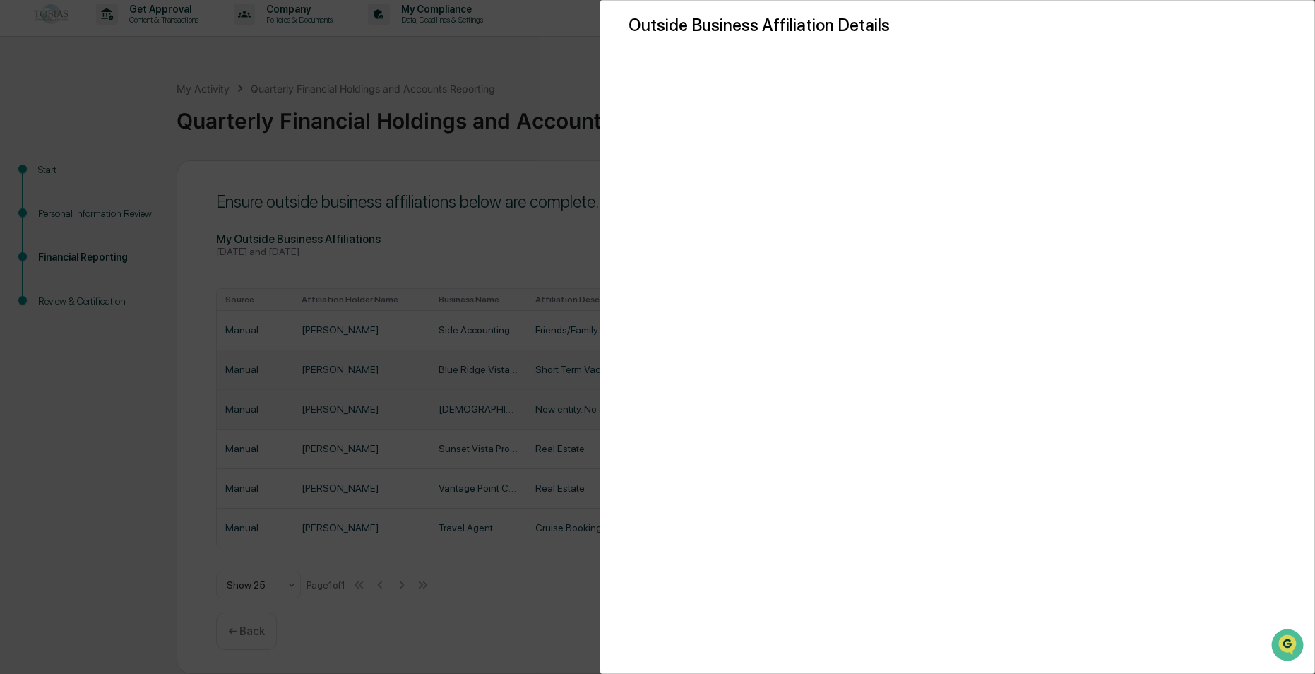
click at [539, 234] on div "Outside Business Affiliation Details" at bounding box center [657, 337] width 1315 height 674
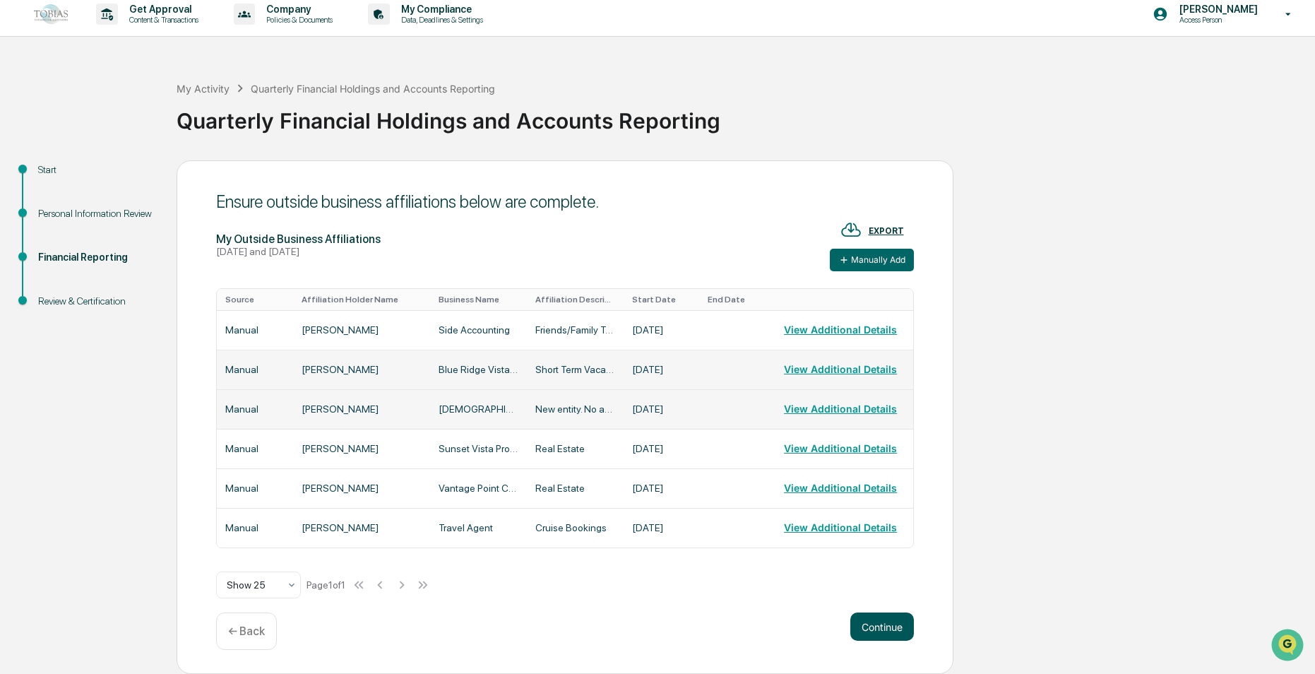
click at [889, 620] on button "Continue" at bounding box center [882, 626] width 64 height 28
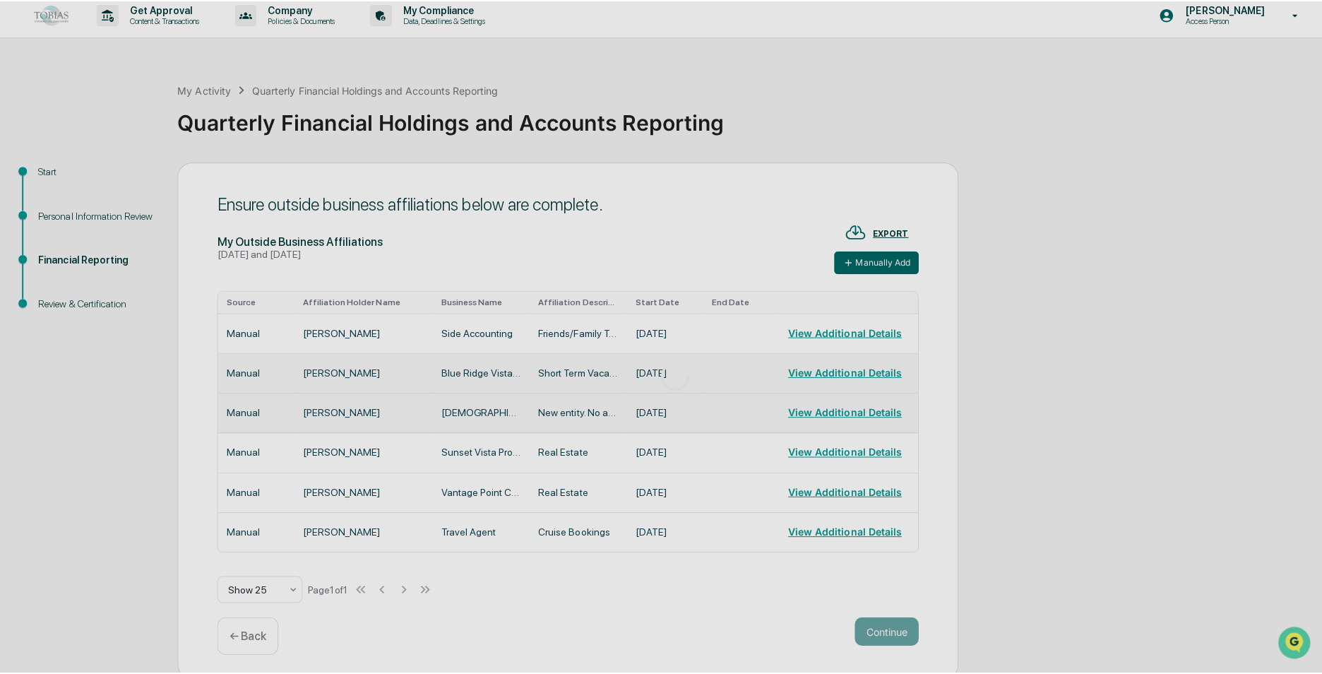
scroll to position [0, 0]
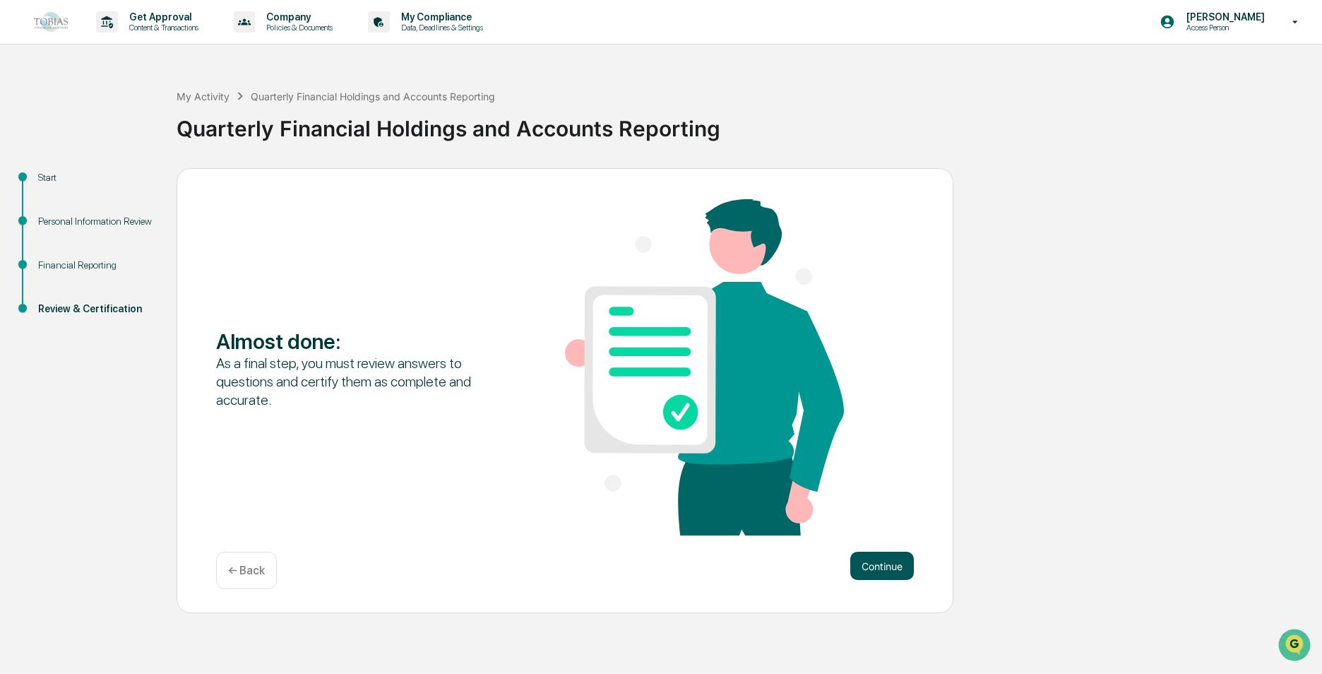
click at [891, 575] on button "Continue" at bounding box center [882, 566] width 64 height 28
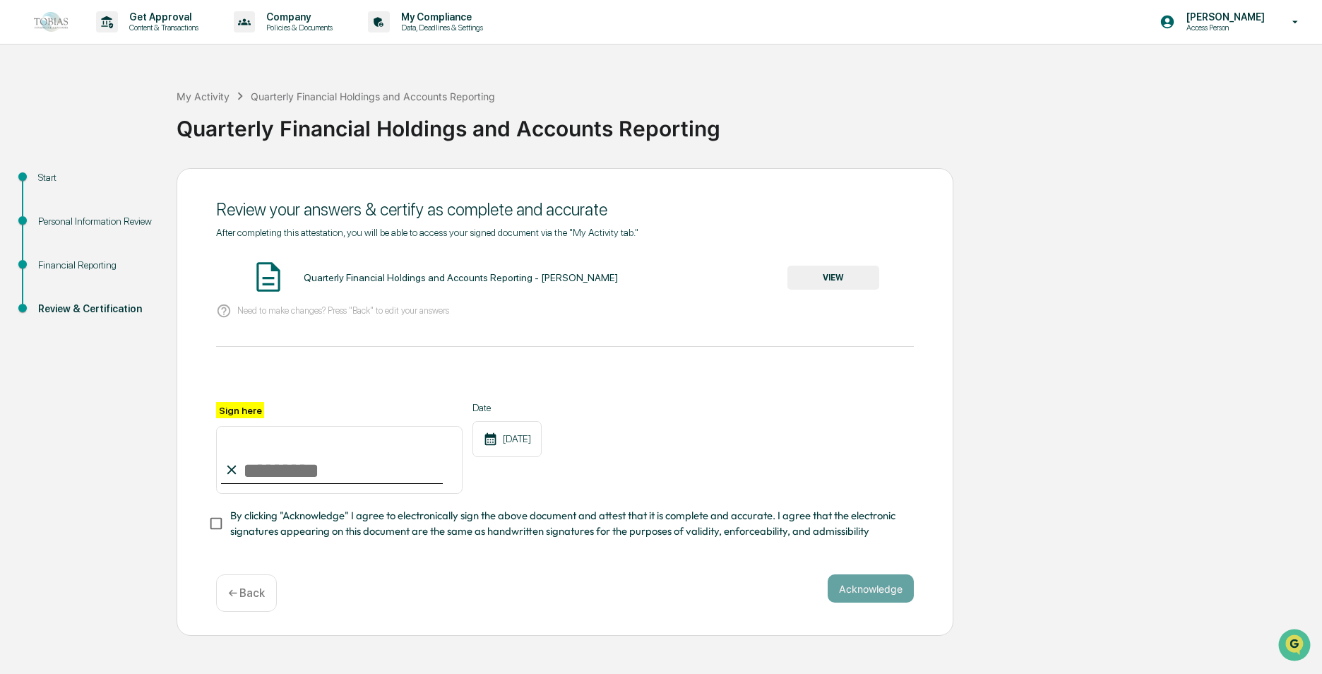
click at [268, 474] on input "Sign here" at bounding box center [339, 460] width 246 height 68
type input "**********"
click at [564, 289] on div "Quarterly Financial Holdings and Accounts Reporting - [PERSON_NAME] VIEW" at bounding box center [565, 277] width 698 height 37
click at [821, 278] on button "VIEW" at bounding box center [834, 278] width 92 height 24
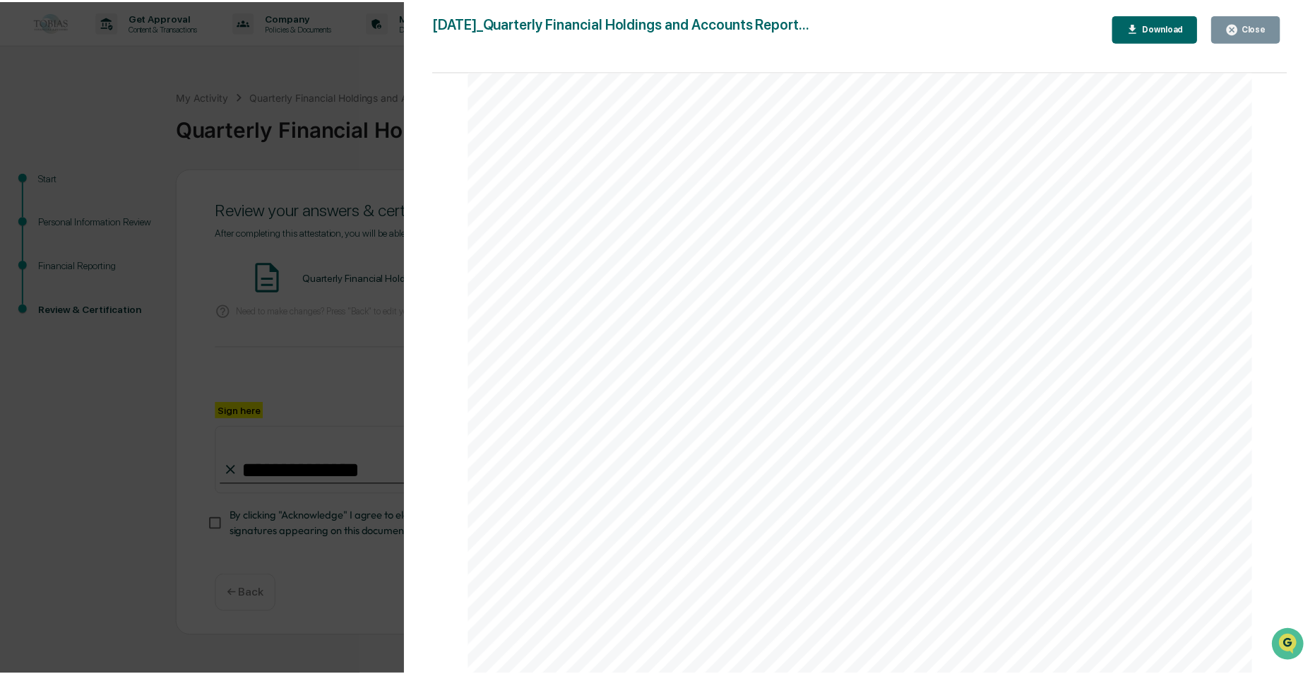
scroll to position [8678, 0]
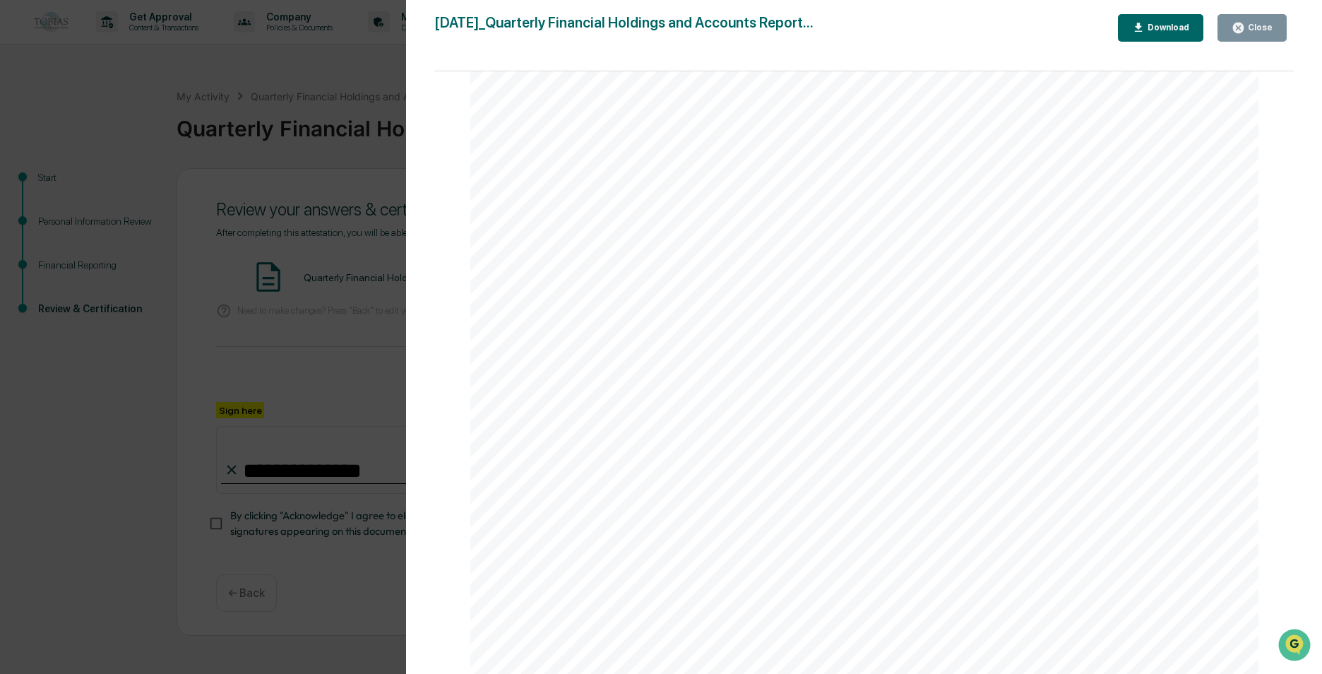
click at [1259, 27] on div "Close" at bounding box center [1259, 28] width 28 height 10
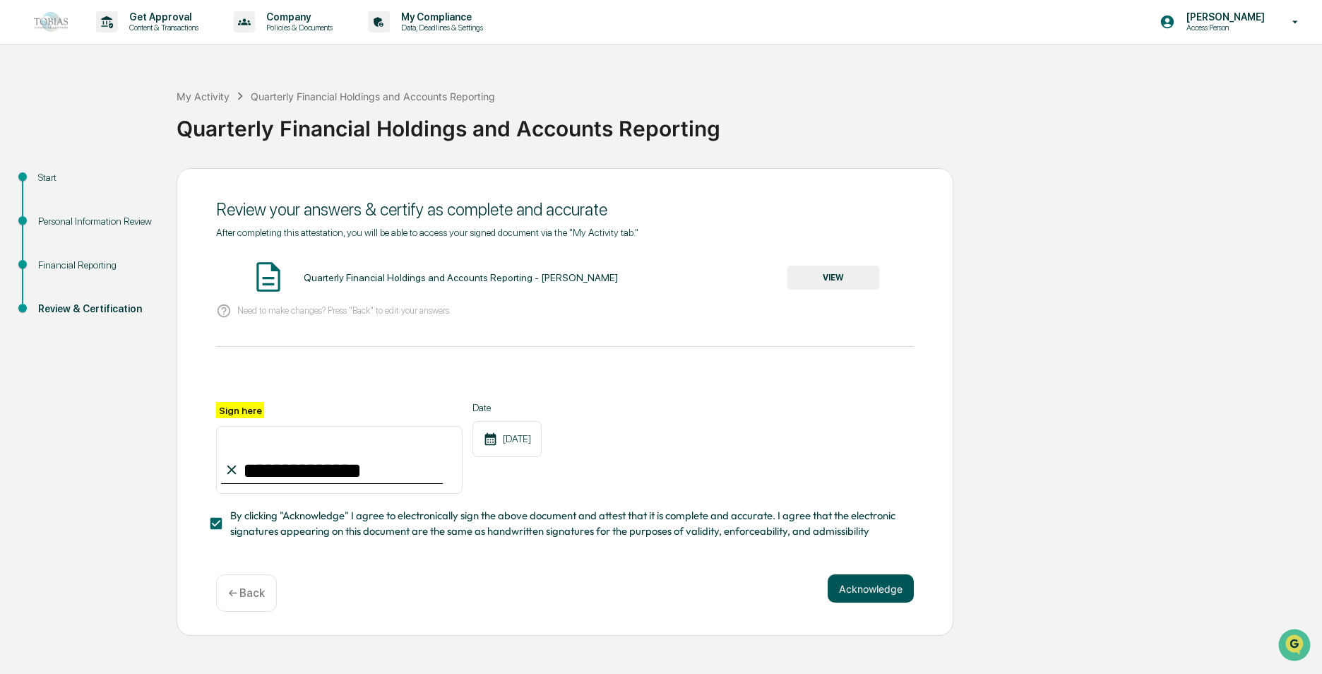
click at [881, 595] on button "Acknowledge" at bounding box center [871, 588] width 86 height 28
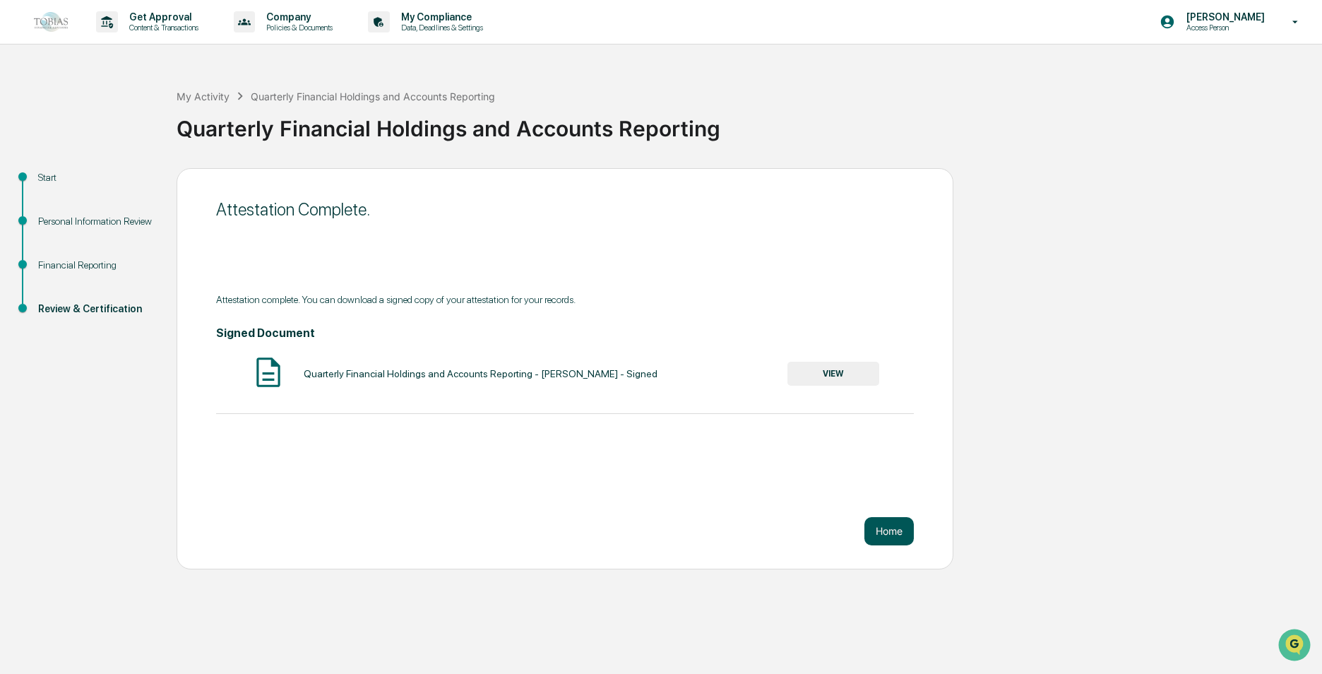
click at [885, 531] on button "Home" at bounding box center [889, 531] width 49 height 28
